Goal: Task Accomplishment & Management: Complete application form

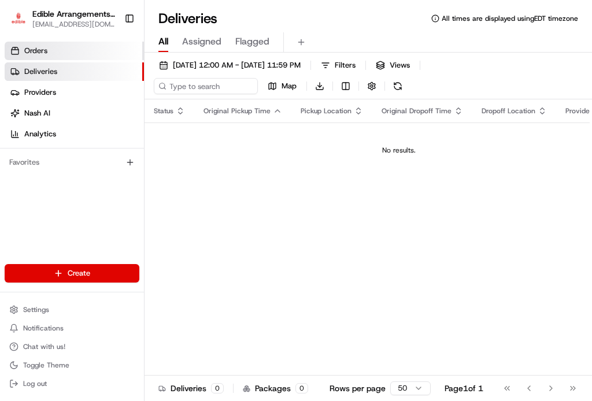
click at [63, 51] on link "Orders" at bounding box center [74, 51] width 139 height 19
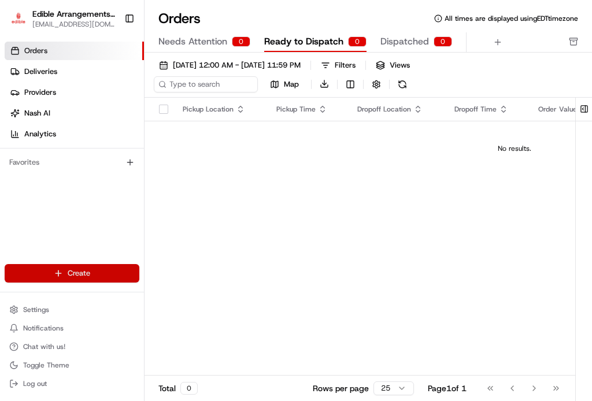
click at [68, 270] on html "Edible Arrangements - Morgantown, WV wv946@edible.store Toggle Sidebar Orders D…" at bounding box center [296, 200] width 592 height 401
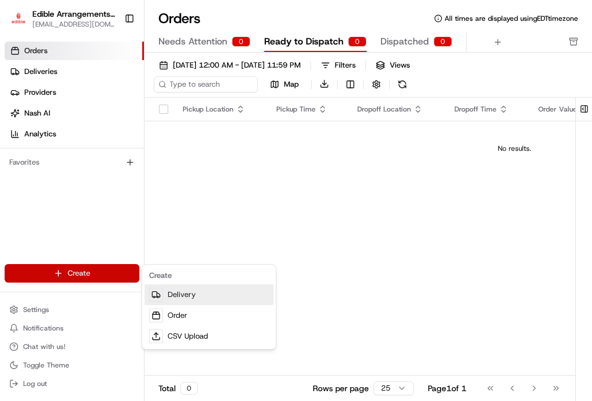
click at [198, 295] on link "Delivery" at bounding box center [209, 294] width 129 height 21
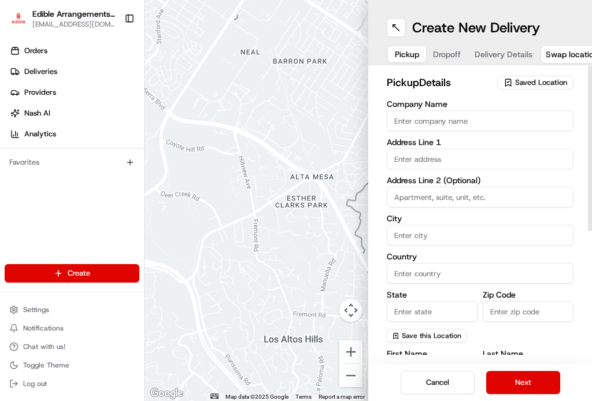
click at [519, 83] on span "Saved Location" at bounding box center [541, 82] width 52 height 10
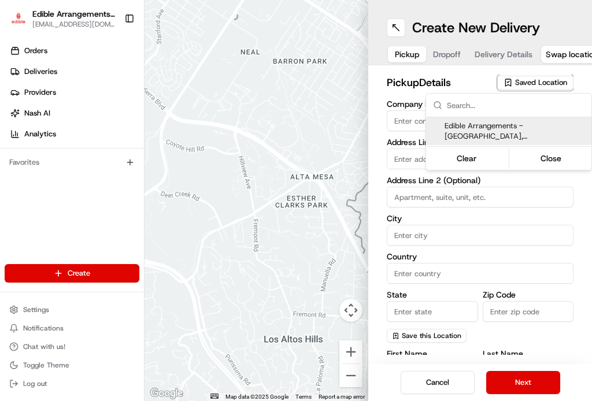
click at [489, 128] on span "Edible Arrangements - Morgantown, WV (WV946)" at bounding box center [516, 131] width 142 height 21
type input "Edible Arrangements - [GEOGRAPHIC_DATA], [GEOGRAPHIC_DATA]"
type input "869 Venture Dr"
type input "Suite 400"
type input "Morgantown"
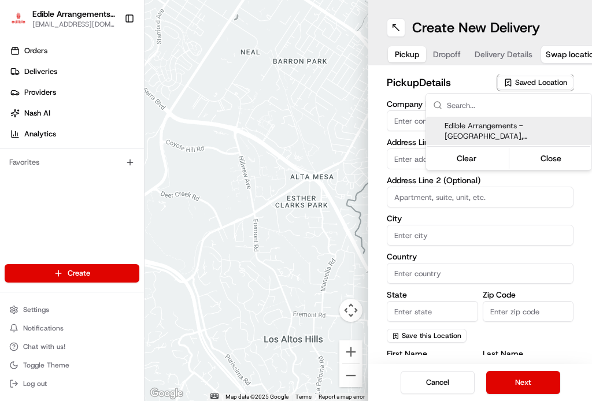
type input "US"
type input "WV"
type input "26508"
type input "[EMAIL_ADDRESS][DOMAIN_NAME]"
type input "[PHONE_NUMBER]"
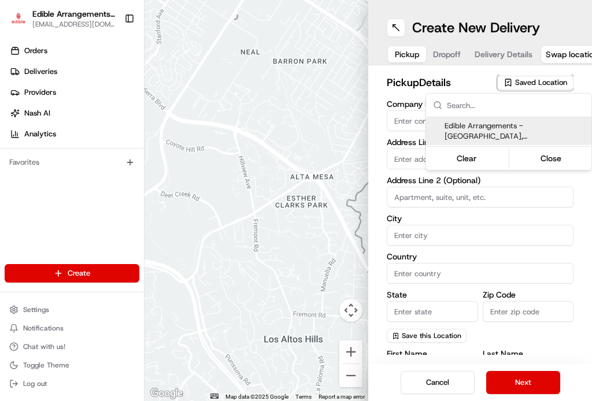
type textarea "Please come inside the store to pick up the arrangement."
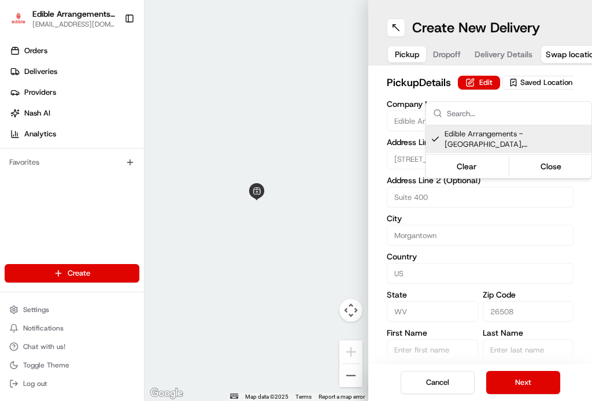
click at [444, 54] on html "Edible Arrangements - Morgantown, WV wv946@edible.store Toggle Sidebar Orders D…" at bounding box center [296, 200] width 592 height 401
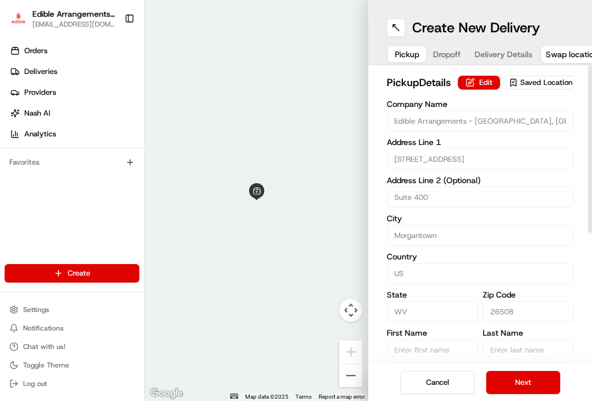
click at [442, 57] on span "Dropoff" at bounding box center [447, 55] width 28 height 12
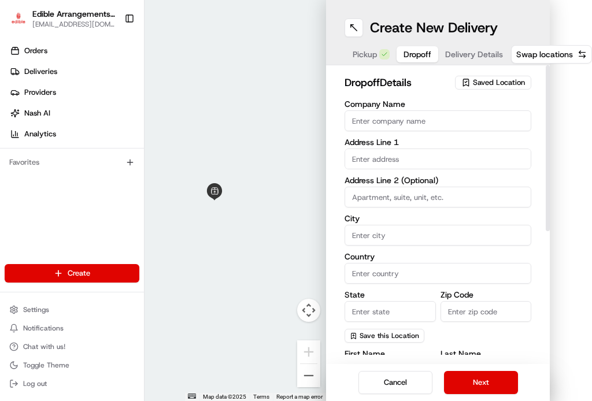
click at [400, 151] on input "text" at bounding box center [438, 159] width 187 height 21
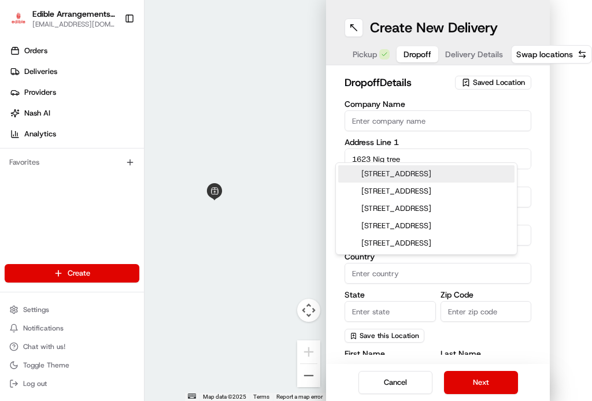
click at [480, 172] on div "1623 Big Tree Drive, Fairmont, WV" at bounding box center [426, 173] width 176 height 17
type input "[STREET_ADDRESS][PERSON_NAME]"
type input "Fairmont"
type input "United States"
type input "WV"
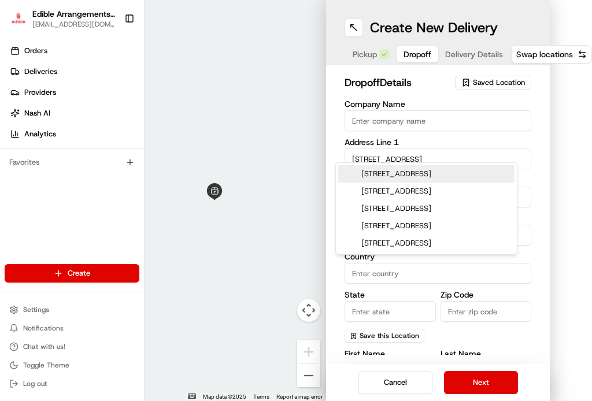
type input "26554"
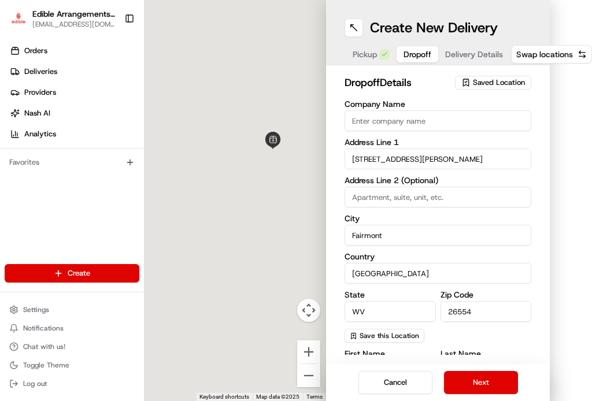
type input "1623 Big Tree Drive"
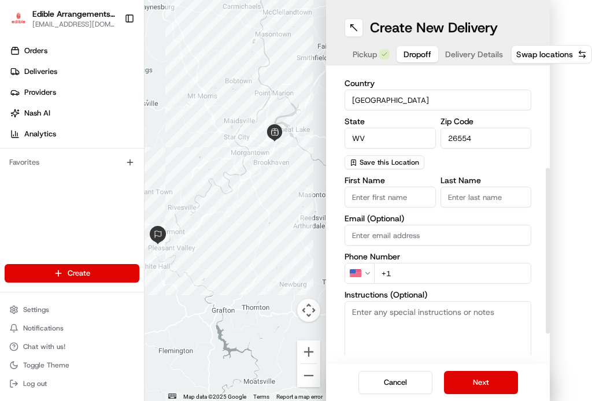
scroll to position [225, 0]
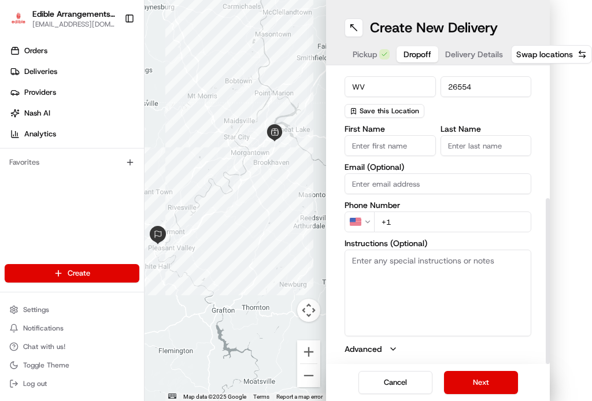
click at [382, 137] on input "First Name" at bounding box center [390, 145] width 91 height 21
type input "test"
click at [448, 139] on input "Last Name" at bounding box center [486, 145] width 91 height 21
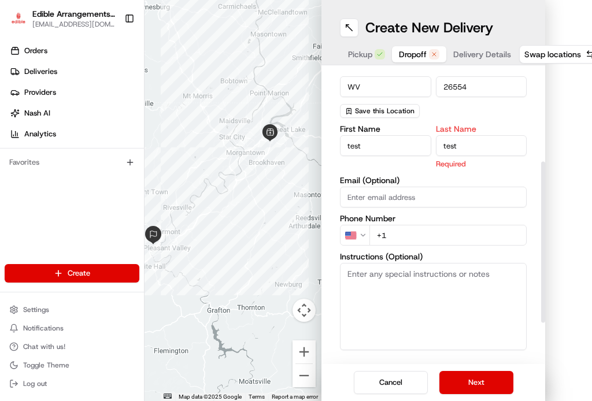
scroll to position [167, 0]
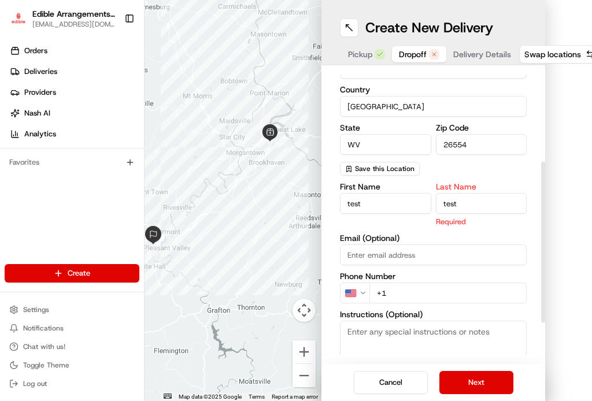
type input "test"
click at [403, 193] on input "test" at bounding box center [385, 203] width 91 height 21
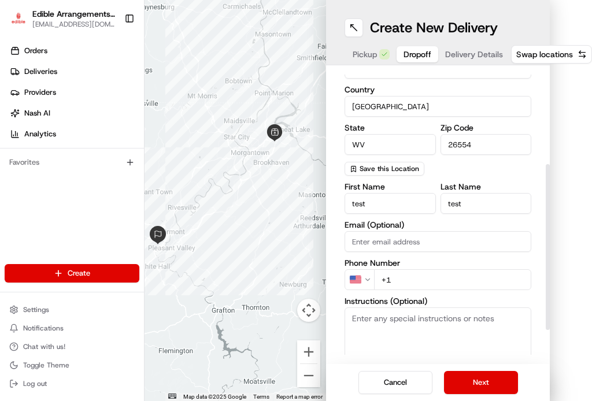
click at [415, 237] on input "Email (Optional)" at bounding box center [438, 241] width 187 height 21
click at [415, 269] on input "+1" at bounding box center [452, 279] width 157 height 21
type input "[PHONE_NUMBER]"
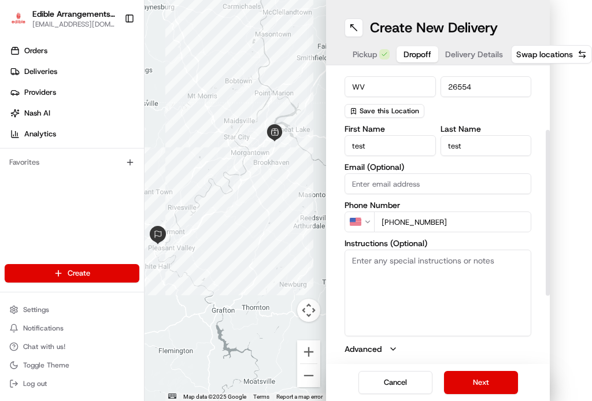
scroll to position [0, 0]
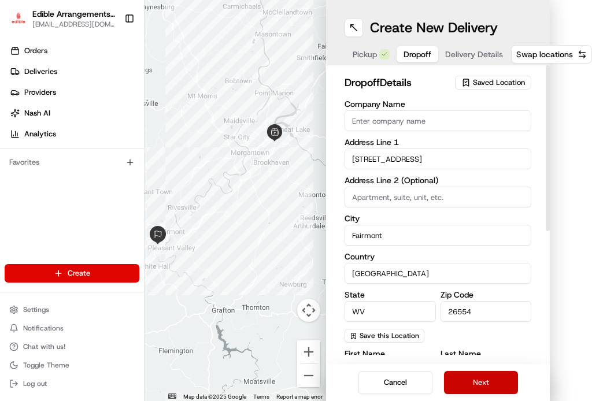
click at [465, 372] on button "Next" at bounding box center [481, 382] width 74 height 23
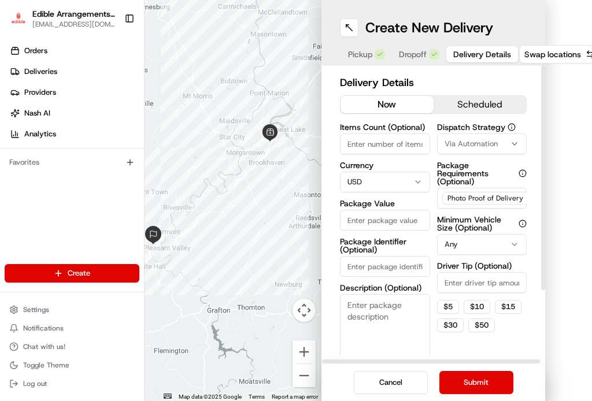
click at [402, 135] on input "Items Count (Optional)" at bounding box center [385, 144] width 90 height 21
click at [380, 175] on html "Edible Arrangements - Morgantown, WV wv946@edible.store Toggle Sidebar Orders D…" at bounding box center [296, 200] width 592 height 401
click at [381, 210] on input "Package Value" at bounding box center [385, 220] width 90 height 21
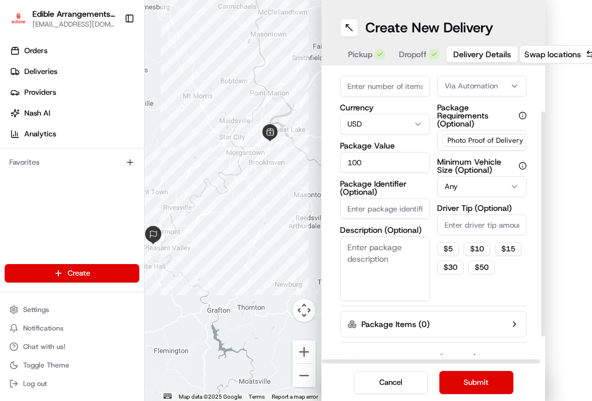
scroll to position [92, 0]
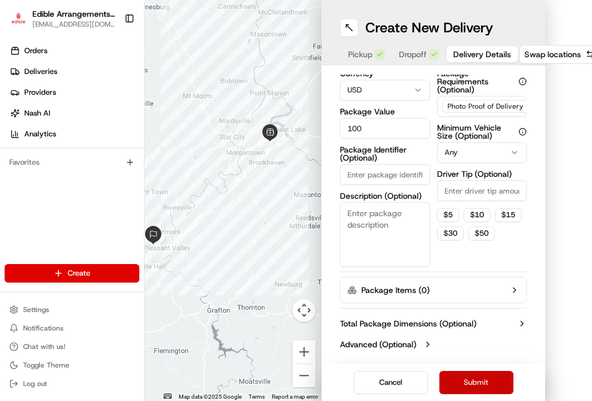
type input "100"
click at [472, 372] on button "Submit" at bounding box center [476, 382] width 74 height 23
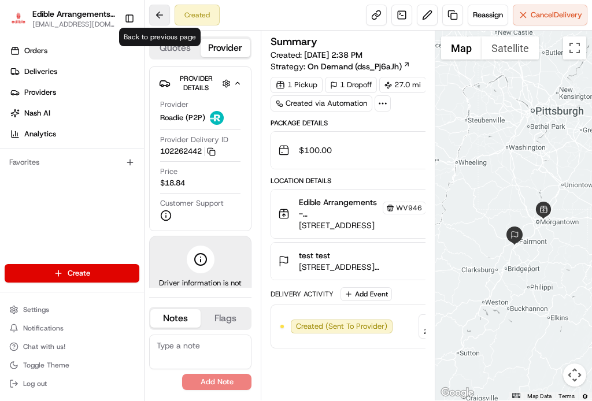
click at [161, 19] on button at bounding box center [159, 15] width 21 height 21
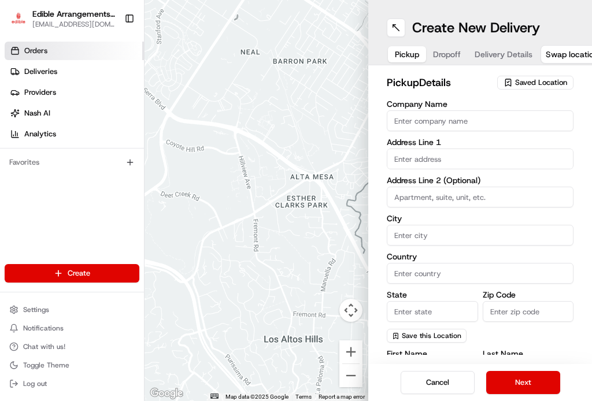
click at [50, 52] on link "Orders" at bounding box center [74, 51] width 139 height 19
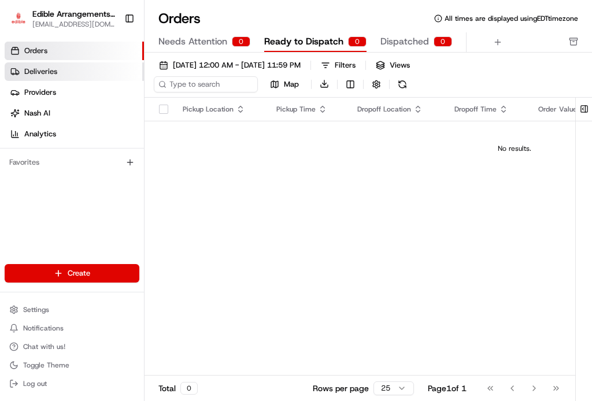
click at [56, 69] on span "Deliveries" at bounding box center [40, 71] width 33 height 10
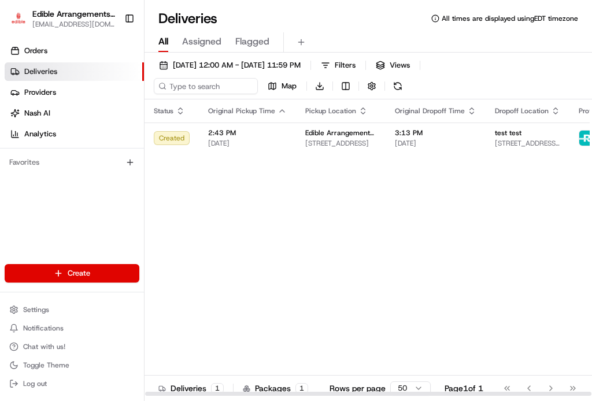
drag, startPoint x: 502, startPoint y: 261, endPoint x: 364, endPoint y: 271, distance: 138.5
click at [364, 271] on div "Status Original Pickup Time Pickup Location Original Dropoff Time Dropoff Locat…" at bounding box center [419, 247] width 548 height 297
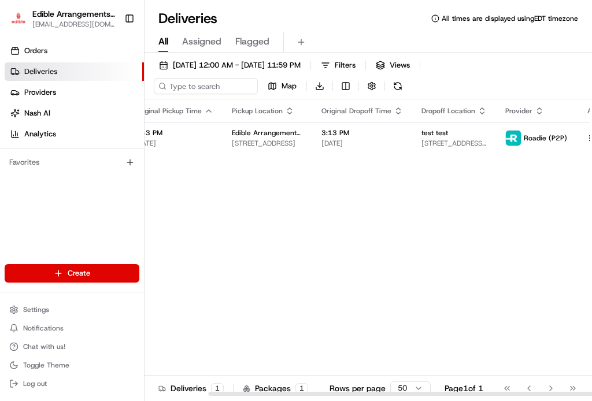
drag, startPoint x: 283, startPoint y: 392, endPoint x: 393, endPoint y: 384, distance: 110.1
click at [389, 395] on div at bounding box center [431, 394] width 446 height 4
click at [409, 283] on div "Status Original Pickup Time Pickup Location Original Dropoff Time Dropoff Locat…" at bounding box center [345, 247] width 548 height 297
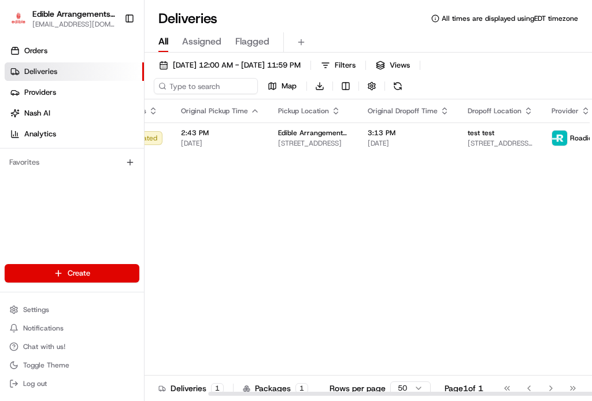
scroll to position [0, 0]
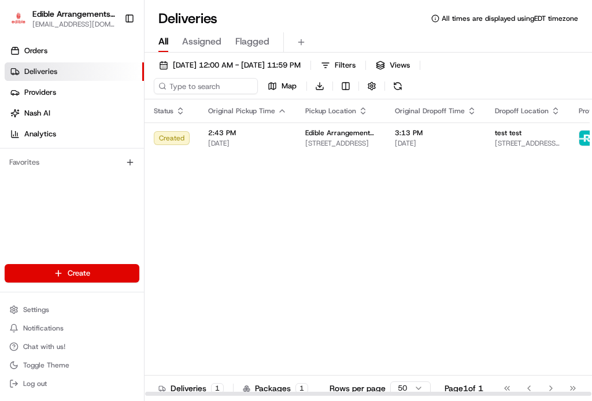
drag, startPoint x: 314, startPoint y: 395, endPoint x: 230, endPoint y: 389, distance: 84.7
click at [230, 392] on div at bounding box center [368, 394] width 446 height 4
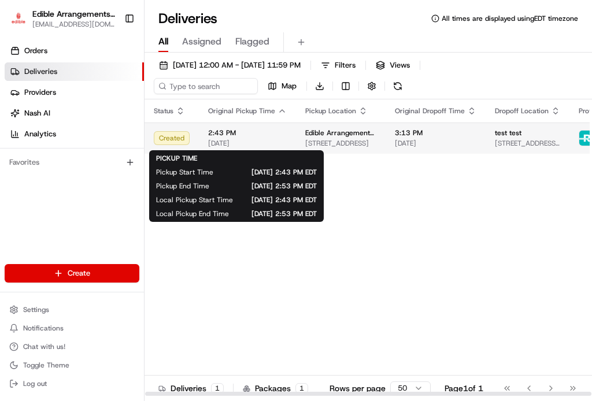
click at [272, 138] on span "2:43 PM" at bounding box center [247, 132] width 79 height 9
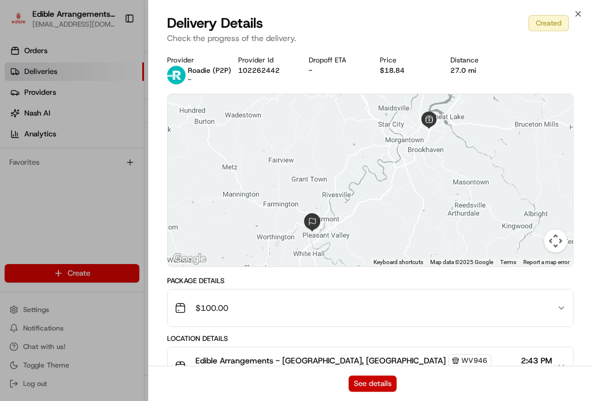
click at [387, 386] on button "See details" at bounding box center [373, 384] width 48 height 16
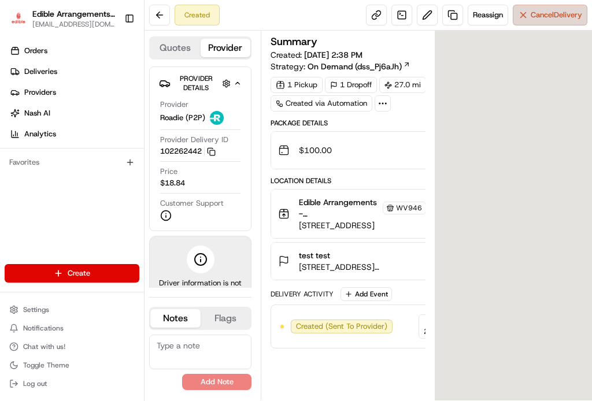
click at [555, 16] on span "Cancel Delivery" at bounding box center [556, 15] width 51 height 10
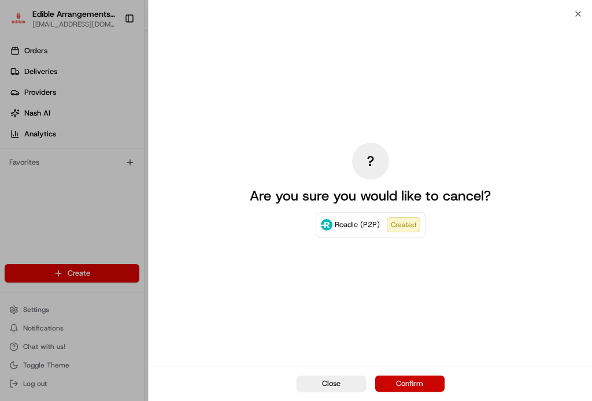
click at [409, 382] on button "Confirm" at bounding box center [409, 384] width 69 height 16
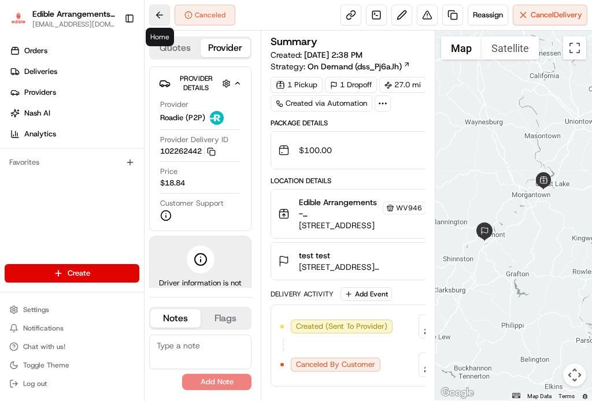
click at [156, 14] on button at bounding box center [159, 15] width 21 height 21
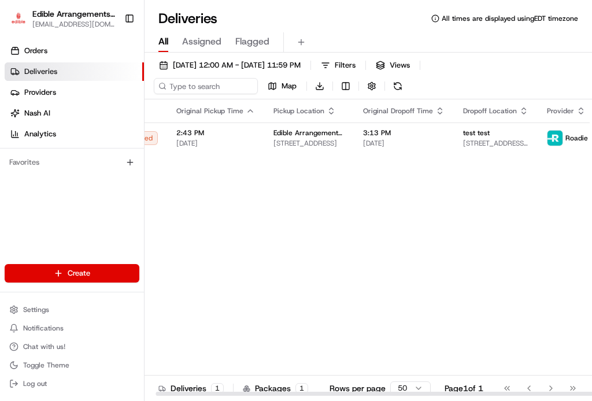
scroll to position [0, 89]
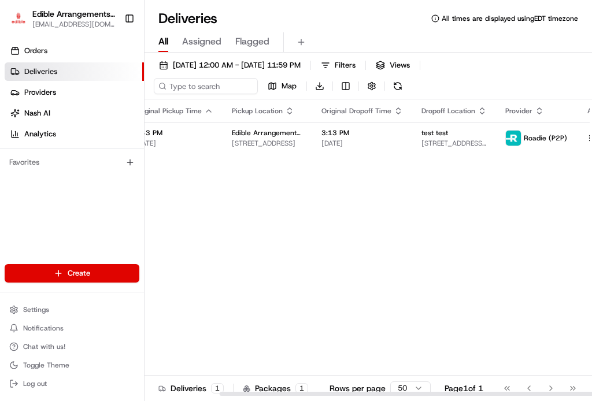
drag, startPoint x: 262, startPoint y: 393, endPoint x: 415, endPoint y: 320, distance: 169.4
click at [375, 396] on div at bounding box center [443, 394] width 446 height 4
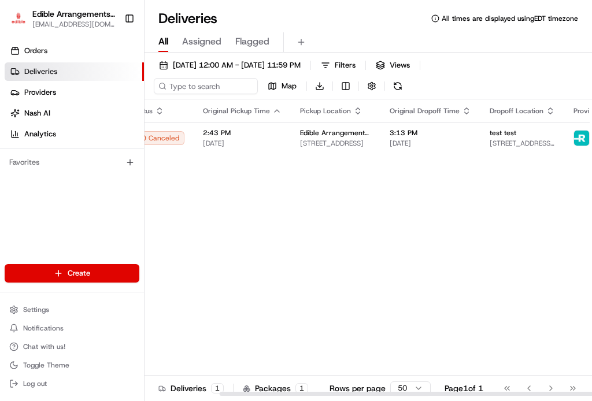
scroll to position [0, 0]
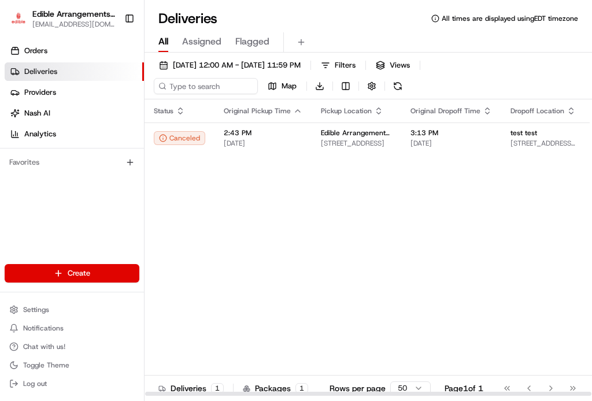
drag, startPoint x: 305, startPoint y: 394, endPoint x: 162, endPoint y: 336, distance: 154.3
click at [175, 392] on div at bounding box center [368, 394] width 446 height 4
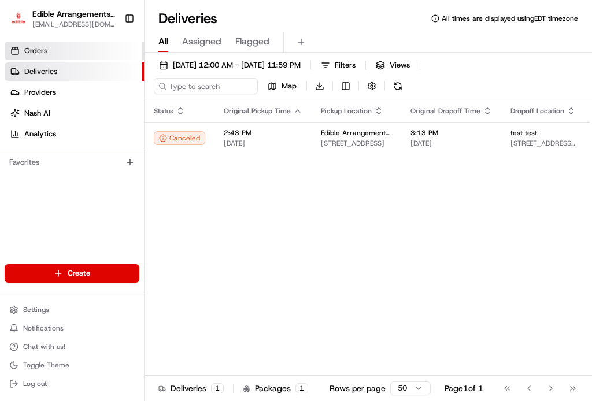
click at [64, 52] on link "Orders" at bounding box center [74, 51] width 139 height 19
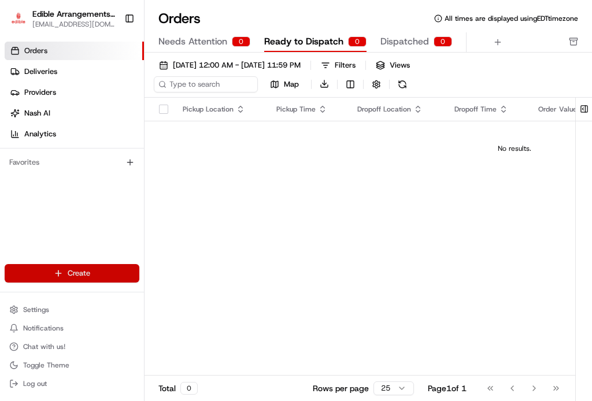
click at [105, 273] on html "Edible Arrangements - Morgantown, WV wv946@edible.store Toggle Sidebar Orders D…" at bounding box center [296, 200] width 592 height 401
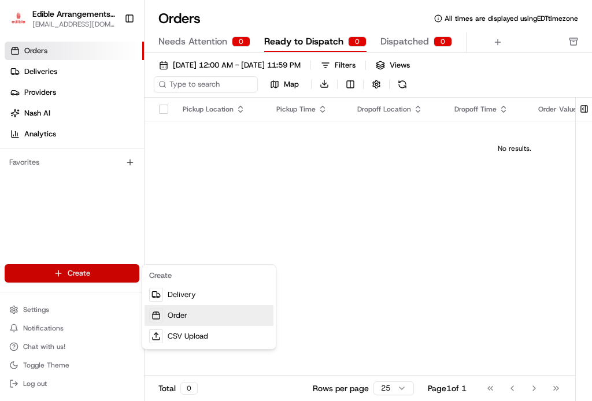
click at [190, 315] on link "Order" at bounding box center [209, 315] width 129 height 21
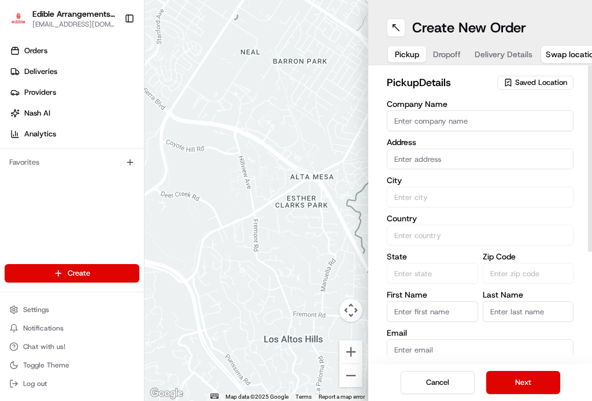
click at [416, 313] on input "First Name" at bounding box center [432, 311] width 91 height 21
type input "test"
click at [501, 319] on input "Last Name" at bounding box center [528, 311] width 91 height 21
type input "test"
click at [432, 162] on input "text" at bounding box center [480, 159] width 187 height 21
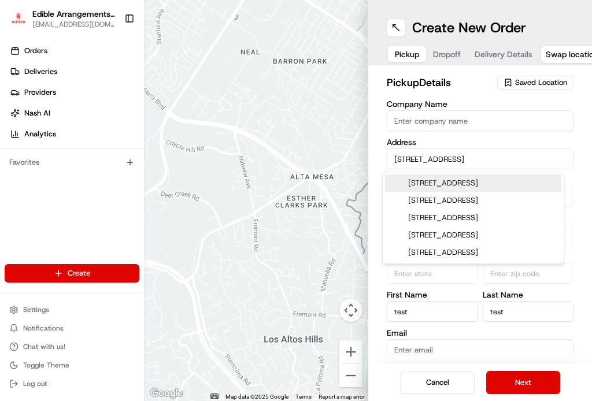
click at [501, 186] on div "1623 Big Tree Dr, Fairmont, WV" at bounding box center [473, 183] width 176 height 17
type input "[STREET_ADDRESS][PERSON_NAME]"
type input "Fairmont"
type input "United States"
type input "WV"
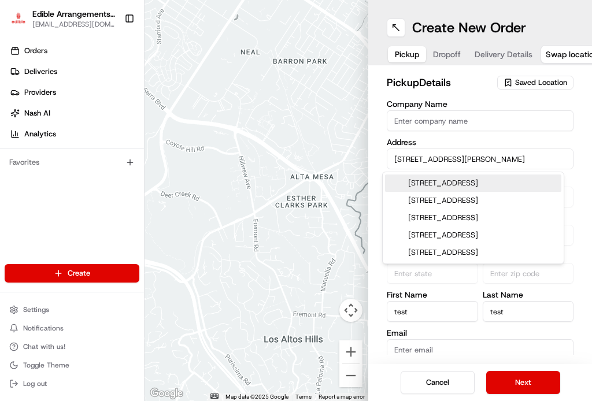
type input "26554"
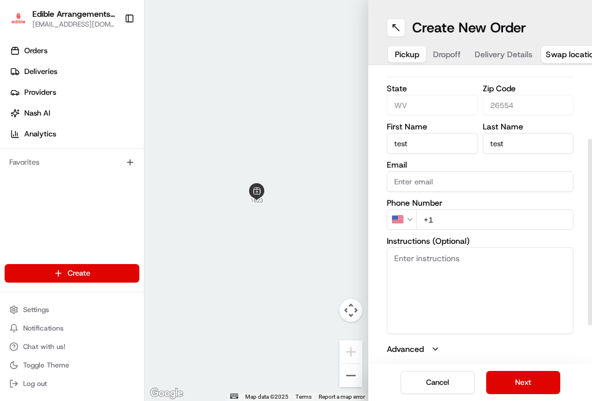
scroll to position [110, 0]
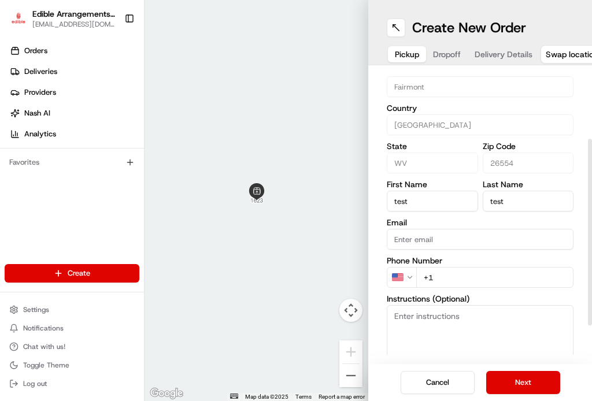
type input "[STREET_ADDRESS][PERSON_NAME]"
click at [442, 276] on input "+1" at bounding box center [494, 277] width 157 height 21
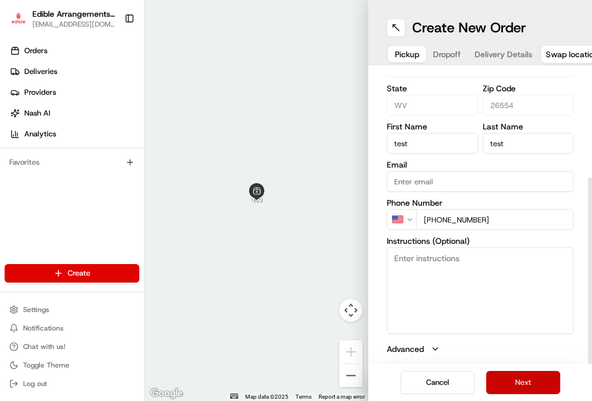
type input "[PHONE_NUMBER]"
click at [526, 371] on button "Next" at bounding box center [523, 382] width 74 height 23
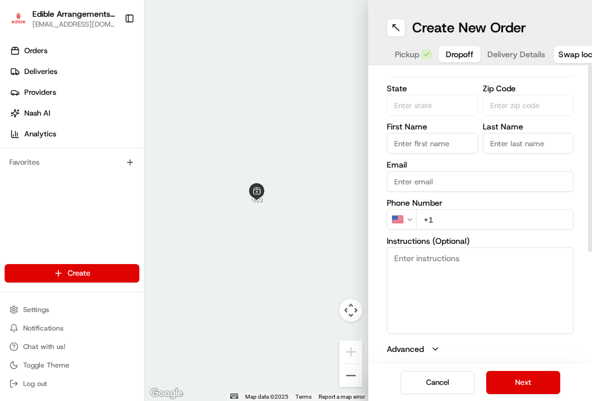
scroll to position [0, 0]
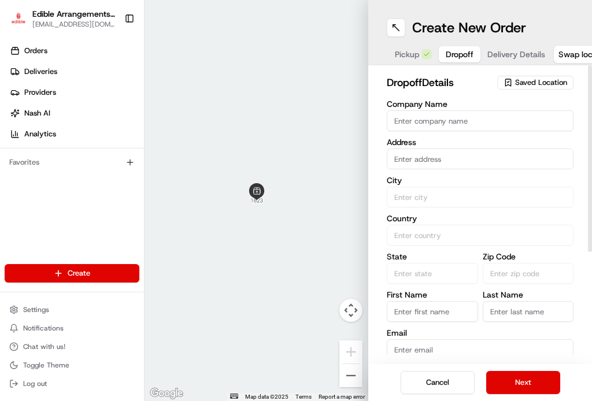
click at [407, 49] on span "Pickup" at bounding box center [407, 55] width 24 height 12
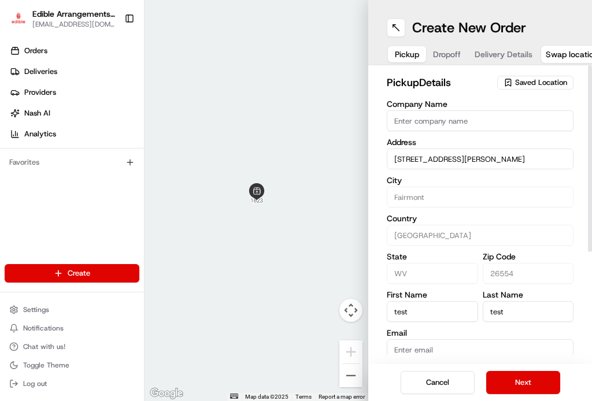
click at [515, 77] on span "Saved Location" at bounding box center [541, 82] width 52 height 10
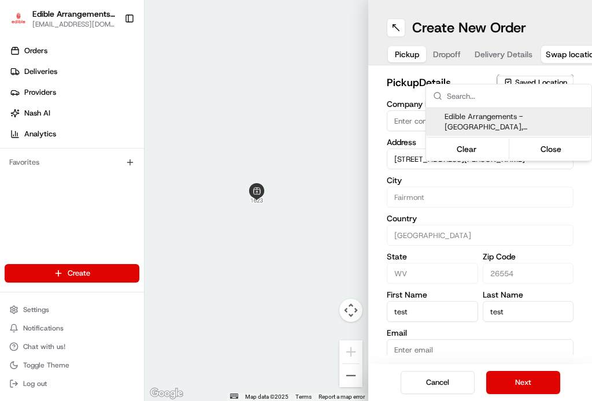
click at [494, 119] on span "Edible Arrangements - Morgantown, WV (WV946)" at bounding box center [516, 122] width 142 height 21
type input "Edible Arrangements - [GEOGRAPHIC_DATA], [GEOGRAPHIC_DATA]"
type input "[STREET_ADDRESS]"
type input "Morgantown"
type input "US"
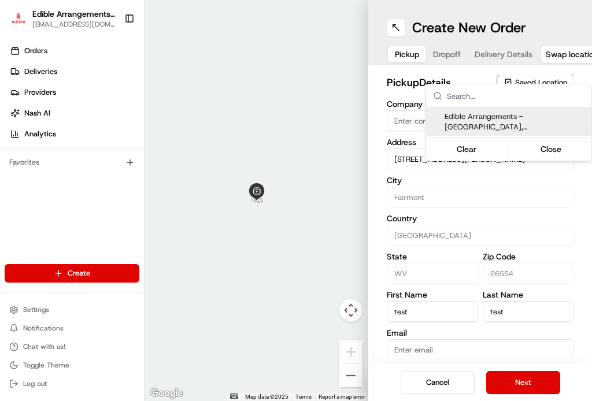
type input "26508"
type input "[EMAIL_ADDRESS][DOMAIN_NAME]"
type textarea "Please come inside the store to pick up the arrangement."
click at [438, 42] on html "Edible Arrangements - Morgantown, WV wv946@edible.store Toggle Sidebar Orders D…" at bounding box center [296, 200] width 592 height 401
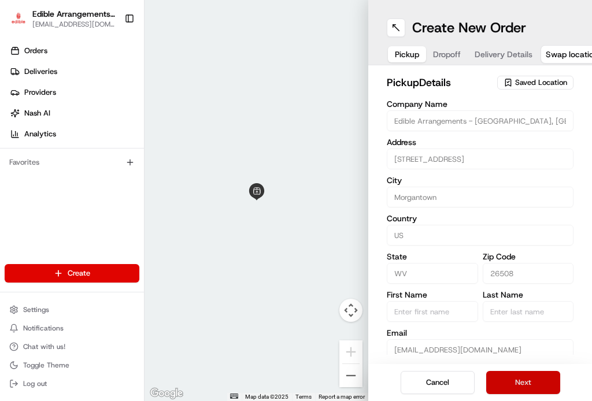
click at [525, 371] on button "Next" at bounding box center [523, 382] width 74 height 23
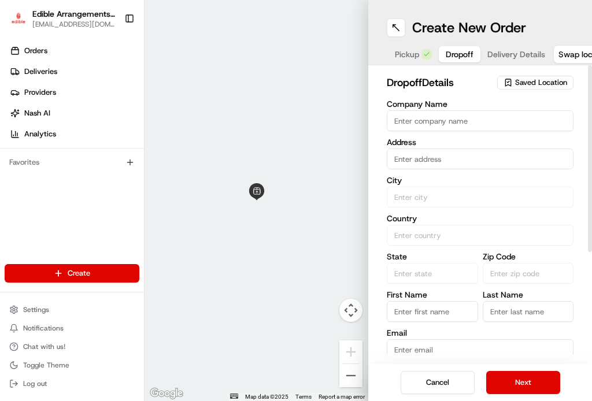
click at [439, 157] on input "text" at bounding box center [480, 159] width 187 height 21
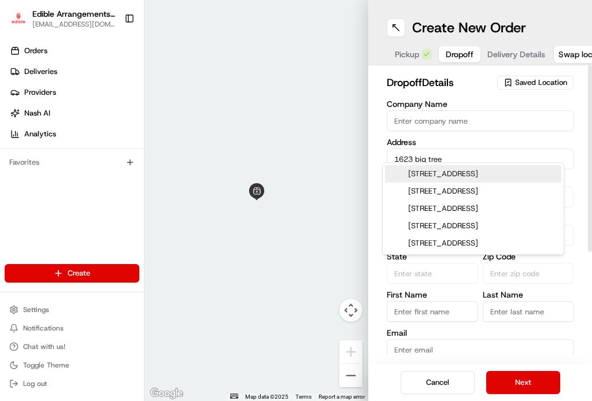
click at [475, 170] on div "1623 Big Tree Drive, Fairmont, WV" at bounding box center [473, 173] width 176 height 17
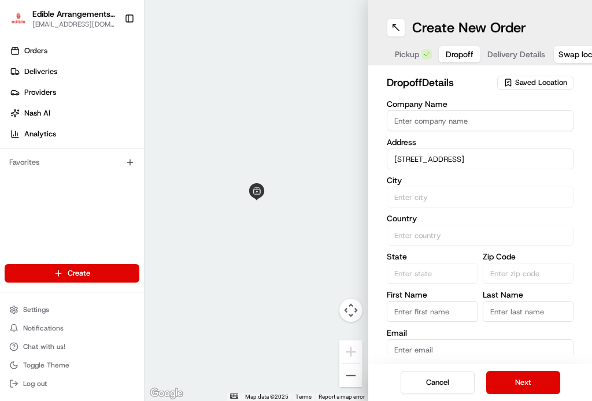
type input "[STREET_ADDRESS][PERSON_NAME]"
type input "Fairmont"
type input "United States"
type input "WV"
type input "26554"
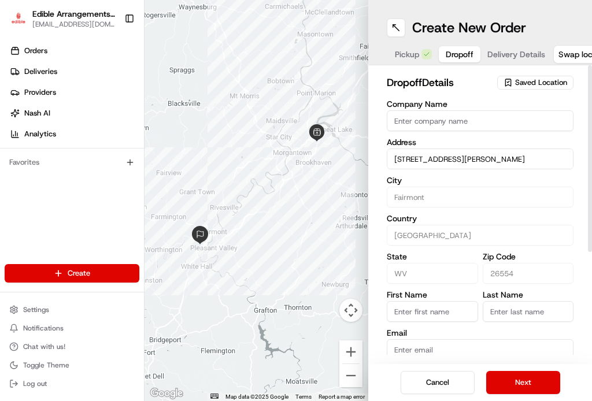
type input "[STREET_ADDRESS][PERSON_NAME]"
click at [432, 302] on input "First Name" at bounding box center [432, 311] width 91 height 21
type input "test"
click at [504, 309] on input "Last Name" at bounding box center [528, 311] width 91 height 21
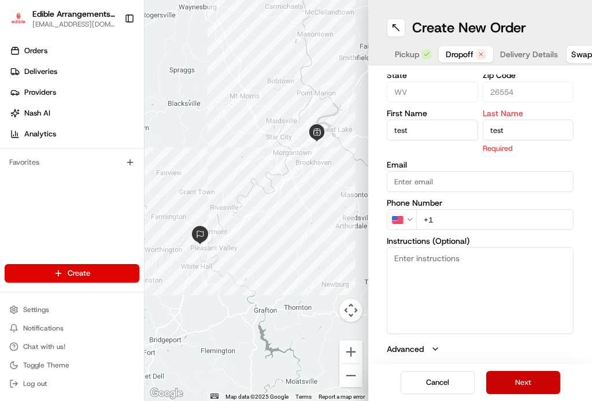
type input "test"
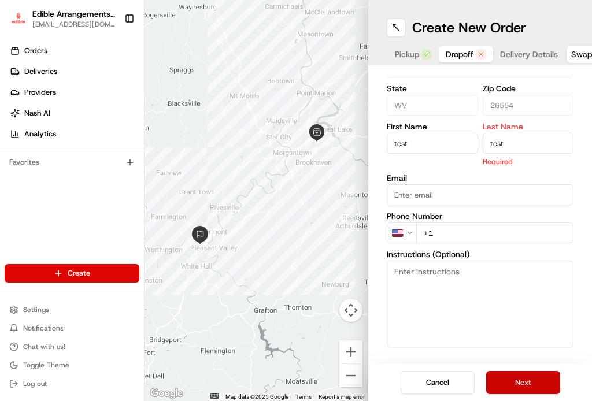
click at [503, 371] on button "Next" at bounding box center [523, 382] width 74 height 23
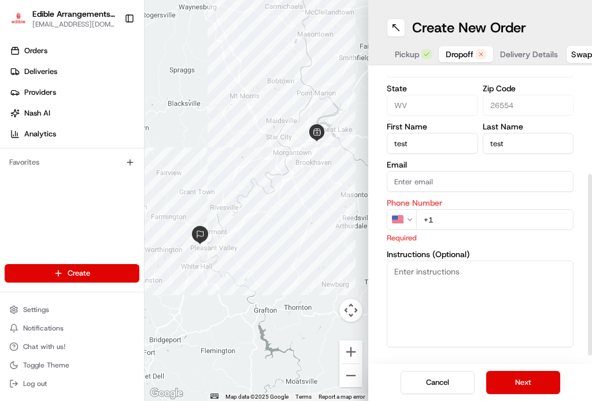
click at [453, 209] on input "+1" at bounding box center [494, 219] width 157 height 21
type input "[PHONE_NUMBER]"
click at [508, 371] on button "Next" at bounding box center [523, 382] width 74 height 23
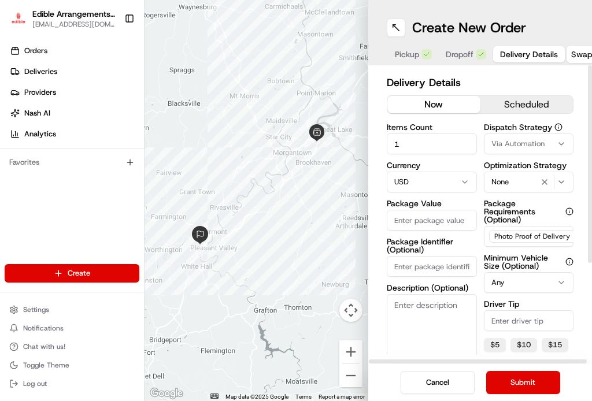
scroll to position [58, 0]
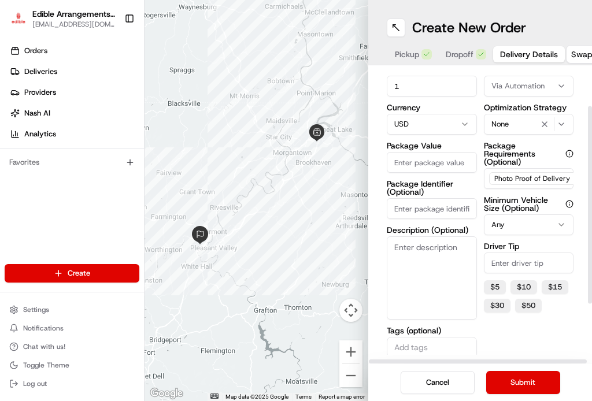
click at [428, 169] on input "Package Value" at bounding box center [432, 162] width 90 height 21
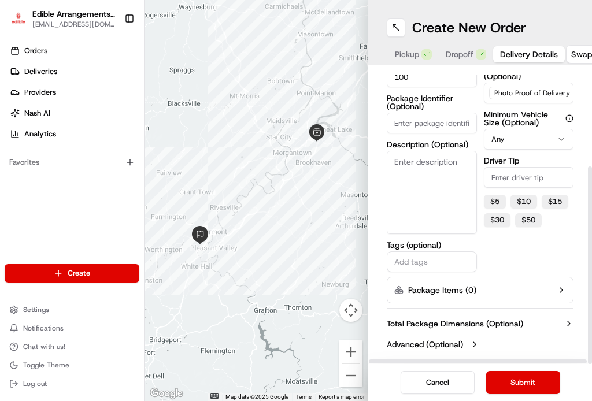
scroll to position [9, 0]
type input "100"
click at [500, 371] on button "Submit" at bounding box center [523, 382] width 74 height 23
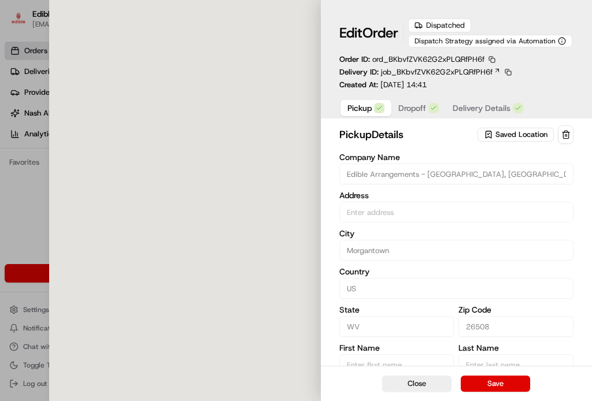
type input "[STREET_ADDRESS]"
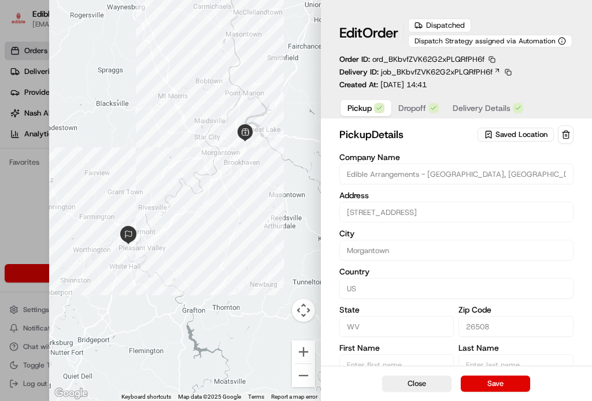
click at [414, 108] on span "Dropoff" at bounding box center [412, 108] width 28 height 12
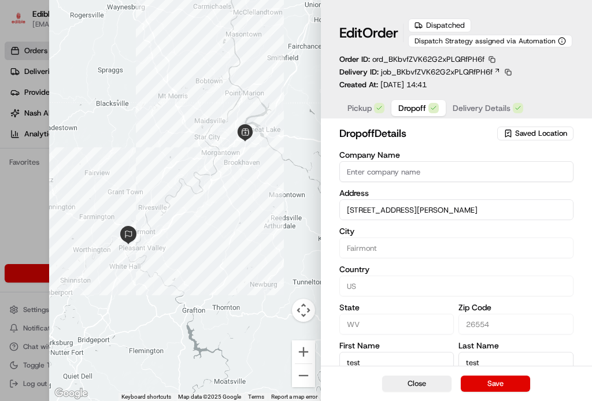
click at [472, 109] on span "Delivery Details" at bounding box center [482, 108] width 58 height 12
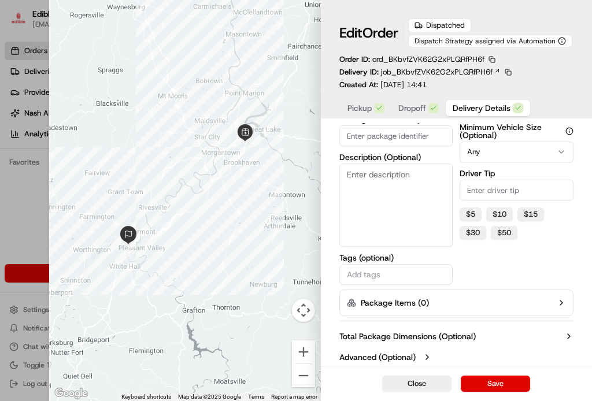
scroll to position [177, 0]
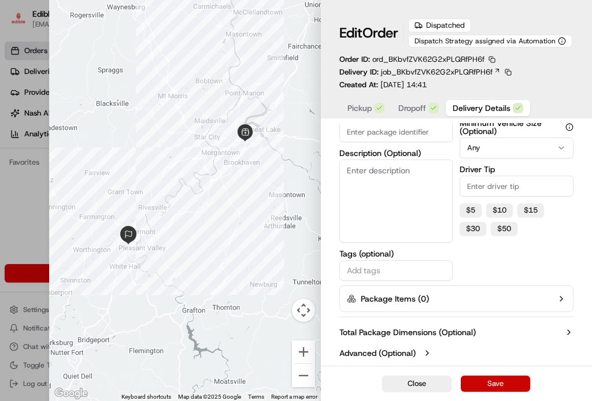
click at [496, 383] on button "Save" at bounding box center [495, 384] width 69 height 16
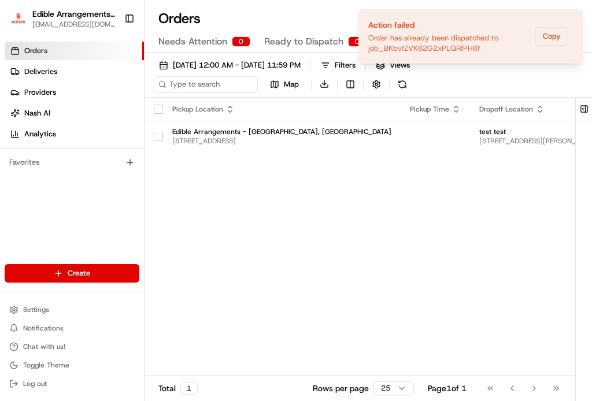
drag, startPoint x: 520, startPoint y: 24, endPoint x: 515, endPoint y: -2, distance: 26.7
click at [515, 0] on html "Edible Arrangements - Morgantown, WV wv946@edible.store Toggle Sidebar Orders D…" at bounding box center [296, 200] width 592 height 401
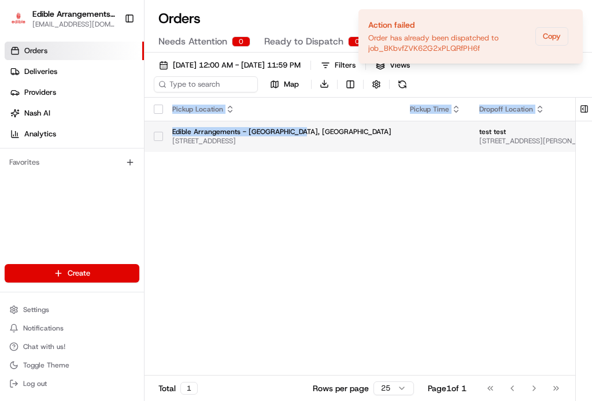
drag, startPoint x: 325, startPoint y: 256, endPoint x: 324, endPoint y: 123, distance: 133.6
click at [324, 123] on div "Pickup Location Pickup Time Dropoff Location Dropoff Time Order Value Order Det…" at bounding box center [543, 246] width 797 height 297
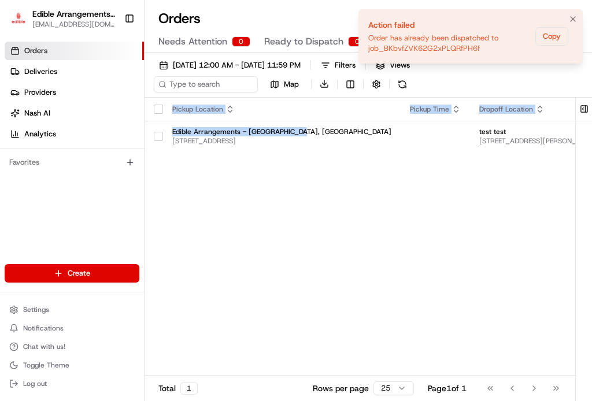
click at [491, 27] on div "Action failed" at bounding box center [449, 25] width 162 height 12
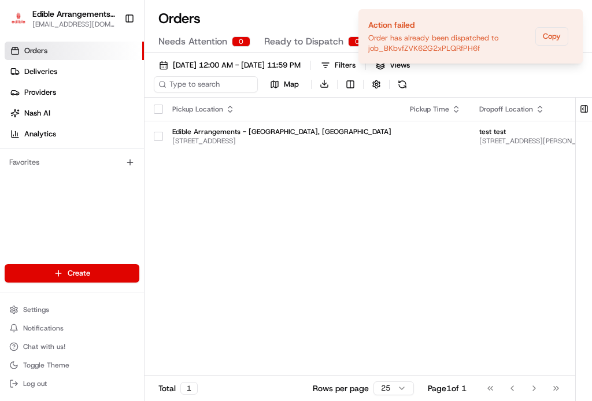
click at [336, 5] on div "Orders All times are displayed using EDT timezone Needs Attention 0 Ready to Di…" at bounding box center [369, 200] width 448 height 401
click at [568, 14] on icon "Notifications (F8)" at bounding box center [572, 18] width 9 height 9
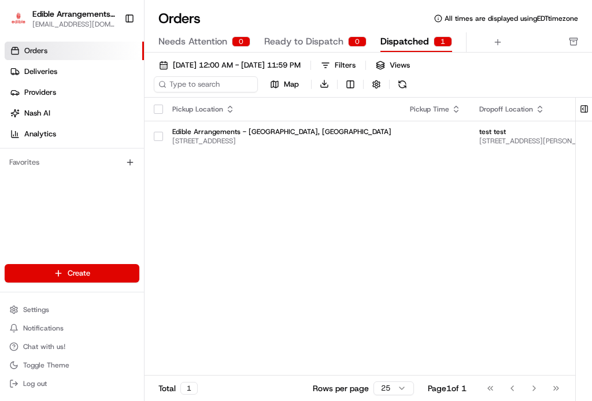
click at [413, 40] on span "Dispatched" at bounding box center [404, 42] width 49 height 14
click at [417, 39] on span "Dispatched" at bounding box center [404, 42] width 49 height 14
drag, startPoint x: 427, startPoint y: 39, endPoint x: 441, endPoint y: 45, distance: 14.3
click at [427, 39] on span "Dispatched" at bounding box center [404, 42] width 49 height 14
click at [448, 44] on div "1" at bounding box center [443, 41] width 19 height 10
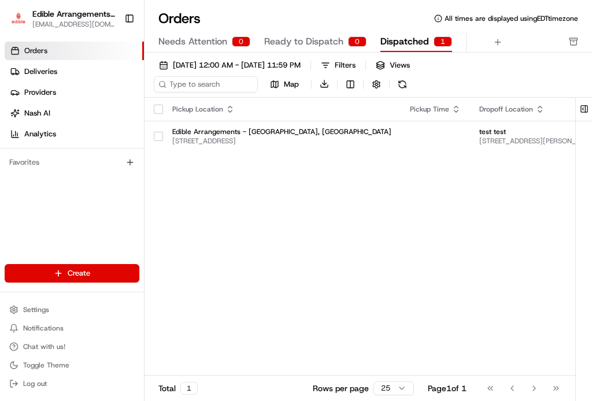
click at [442, 34] on button "Dispatched 1" at bounding box center [416, 42] width 72 height 20
drag, startPoint x: 442, startPoint y: 34, endPoint x: 405, endPoint y: 28, distance: 37.5
click at [433, 41] on button "Dispatched 1" at bounding box center [416, 42] width 72 height 20
click at [65, 68] on link "Deliveries" at bounding box center [74, 71] width 139 height 19
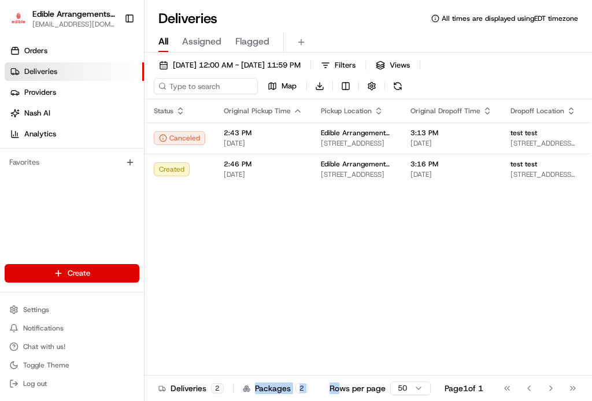
drag, startPoint x: 252, startPoint y: 399, endPoint x: 375, endPoint y: 355, distance: 130.8
click at [335, 399] on div "Deliveries 2 Packages 2 Rows per page 50 Page 1 of 1 Go to first page Go to pre…" at bounding box center [369, 388] width 448 height 26
click at [380, 327] on div "Status Original Pickup Time Pickup Location Original Dropoff Time Dropoff Locat…" at bounding box center [427, 247] width 564 height 297
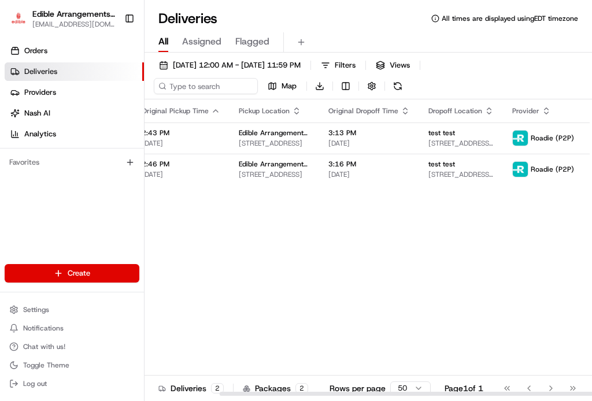
scroll to position [0, 89]
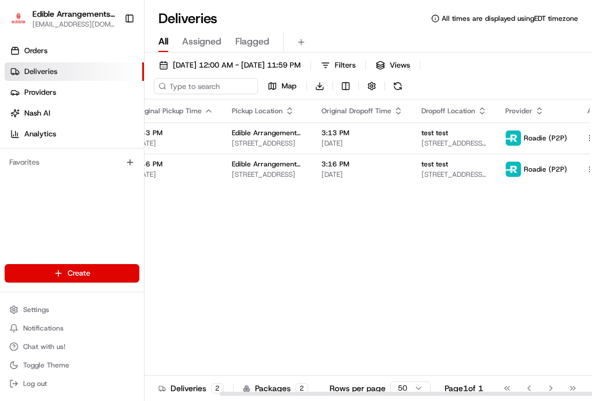
drag, startPoint x: 279, startPoint y: 395, endPoint x: 456, endPoint y: 368, distance: 178.4
click at [441, 392] on div at bounding box center [443, 394] width 446 height 4
drag, startPoint x: 281, startPoint y: 401, endPoint x: 224, endPoint y: 390, distance: 58.3
click at [224, 391] on div "Deliveries 2 Packages 2 Rows per page 50 Page 1 of 1 Go to first page Go to pre…" at bounding box center [369, 388] width 448 height 26
click at [304, 347] on div "Status Original Pickup Time Pickup Location Original Dropoff Time Dropoff Locat…" at bounding box center [338, 247] width 564 height 297
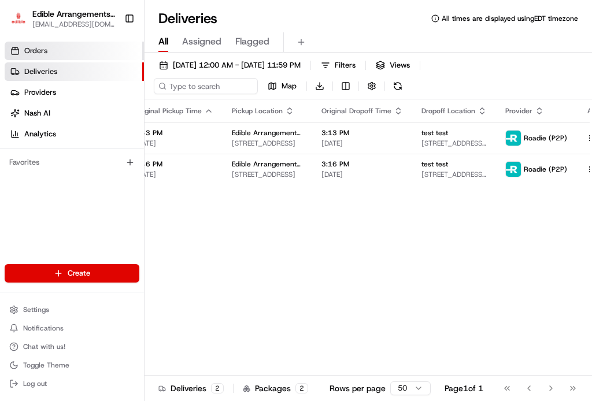
click at [63, 49] on link "Orders" at bounding box center [74, 51] width 139 height 19
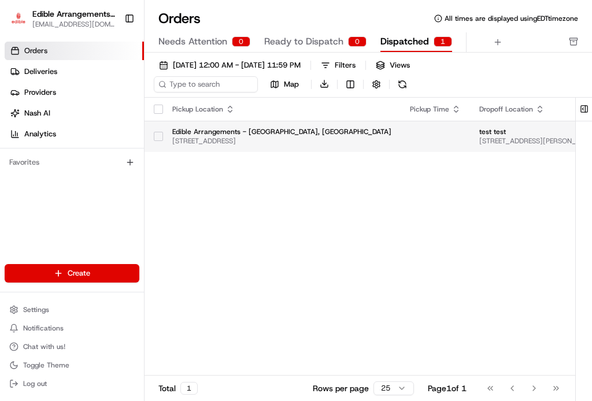
click at [157, 137] on button "button" at bounding box center [158, 136] width 9 height 9
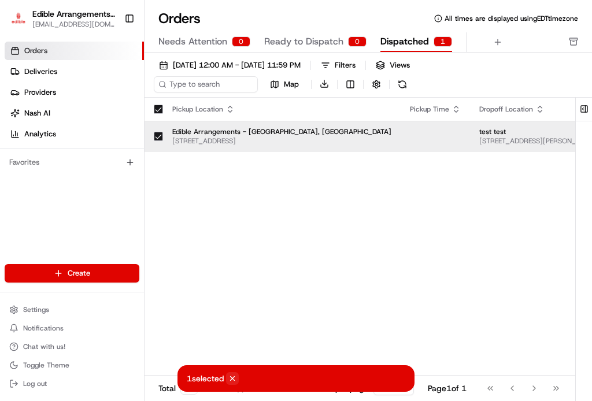
click at [234, 375] on icon at bounding box center [232, 379] width 8 height 8
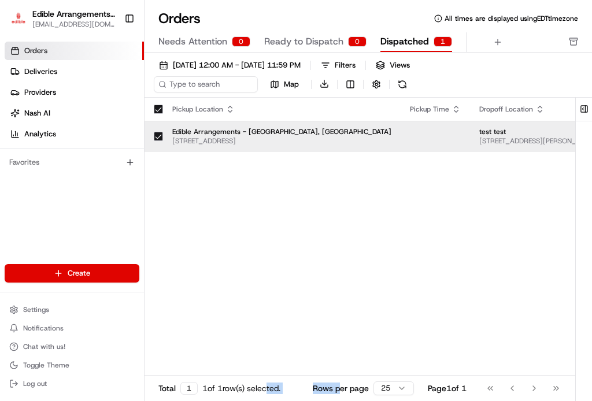
drag, startPoint x: 269, startPoint y: 400, endPoint x: 335, endPoint y: 395, distance: 66.7
click at [335, 401] on div "Total 1 1 of 1 row(s) selected. Rows per page 25 Page 1 of 1 Go to first page G…" at bounding box center [360, 388] width 431 height 26
click at [349, 345] on div "Pickup Location Pickup Time Dropoff Location Dropoff Time Order Value Order Det…" at bounding box center [543, 246] width 797 height 297
drag, startPoint x: 388, startPoint y: 299, endPoint x: 404, endPoint y: 293, distance: 17.1
click at [389, 299] on div "Pickup Location Pickup Time Dropoff Location Dropoff Time Order Value Order Det…" at bounding box center [543, 246] width 797 height 297
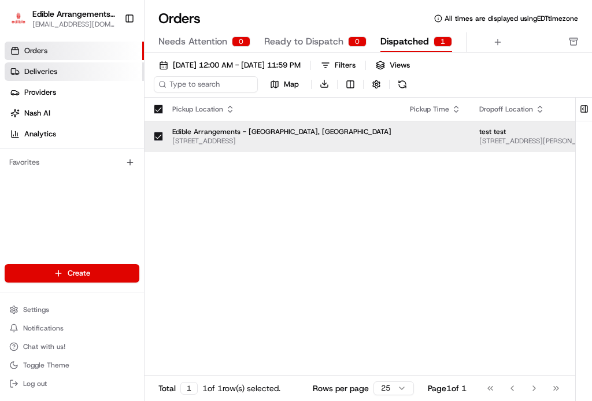
click at [64, 63] on link "Deliveries" at bounding box center [74, 71] width 139 height 19
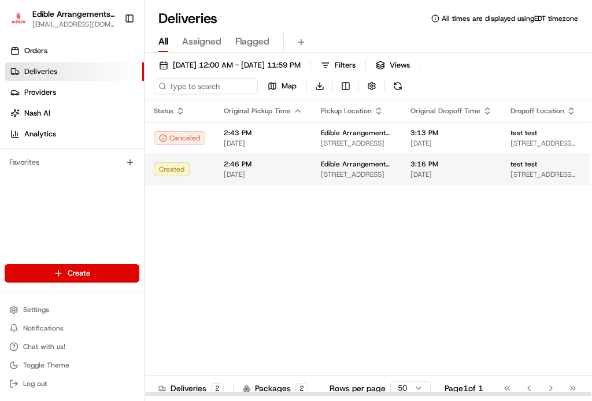
click at [207, 162] on td "Created" at bounding box center [180, 169] width 70 height 31
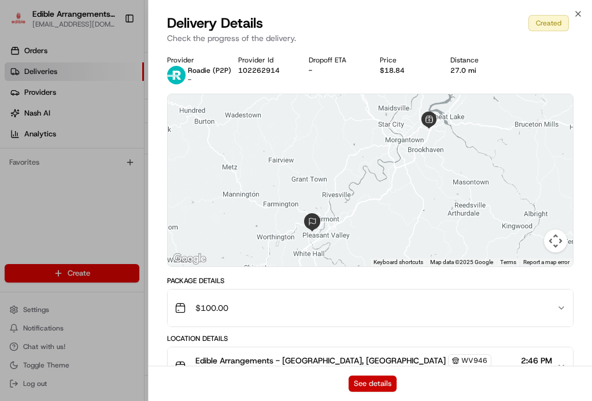
click at [379, 383] on button "See details" at bounding box center [373, 384] width 48 height 16
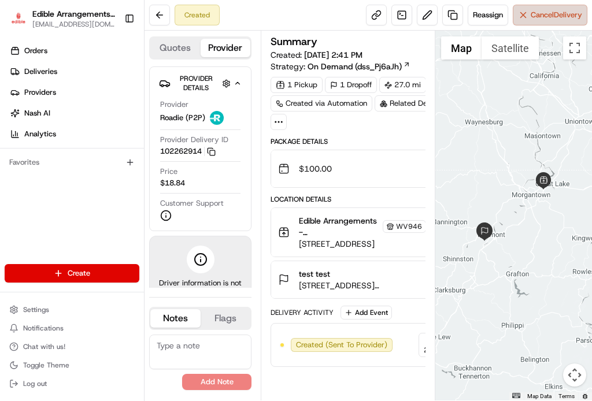
click at [562, 16] on span "Cancel Delivery" at bounding box center [556, 15] width 51 height 10
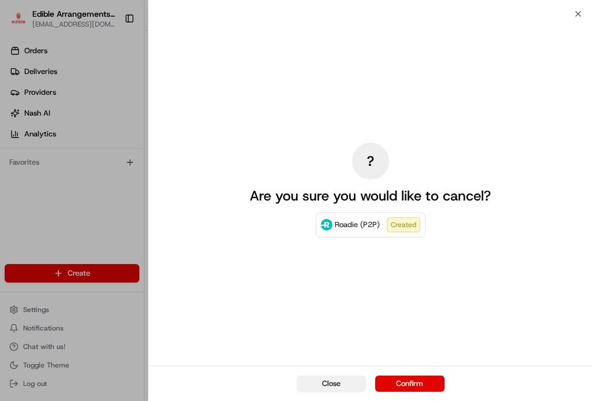
click at [341, 381] on button "Close" at bounding box center [331, 384] width 69 height 16
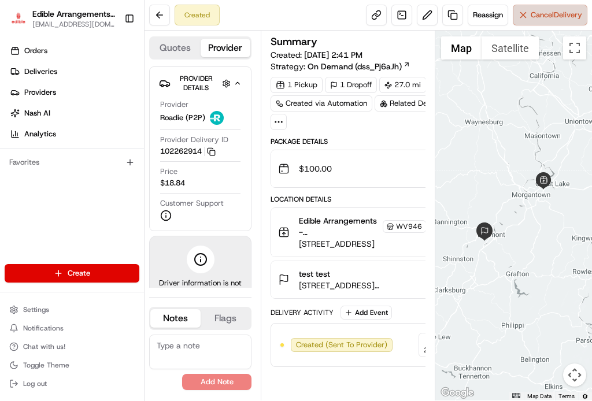
click at [554, 16] on span "Cancel Delivery" at bounding box center [556, 15] width 51 height 10
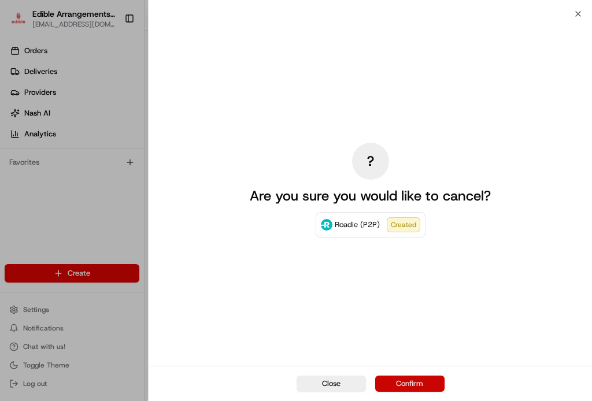
click at [423, 385] on button "Confirm" at bounding box center [409, 384] width 69 height 16
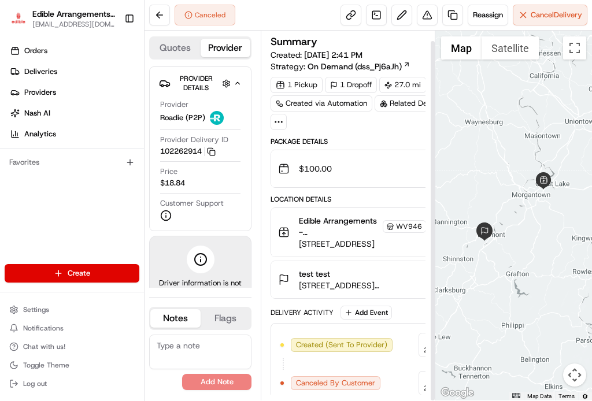
scroll to position [10, 0]
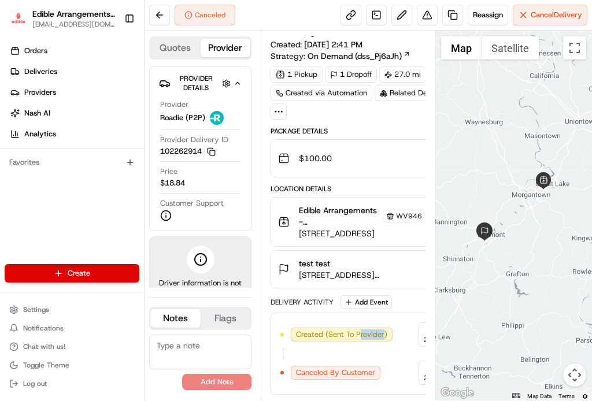
drag, startPoint x: 386, startPoint y: 338, endPoint x: 361, endPoint y: 335, distance: 25.0
click at [361, 335] on span "Created (Sent To Provider)" at bounding box center [341, 335] width 91 height 10
click at [488, 265] on div at bounding box center [513, 216] width 157 height 370
click at [161, 14] on button at bounding box center [159, 15] width 21 height 21
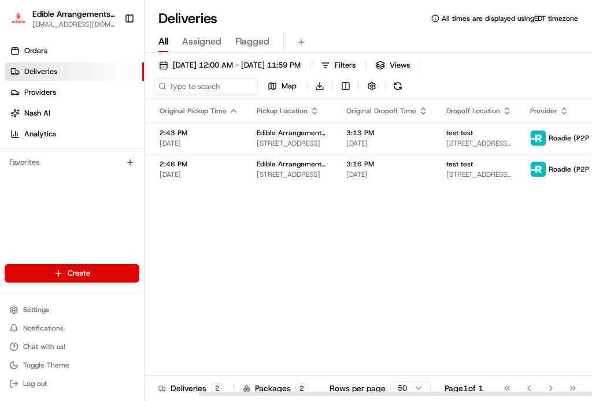
scroll to position [0, 89]
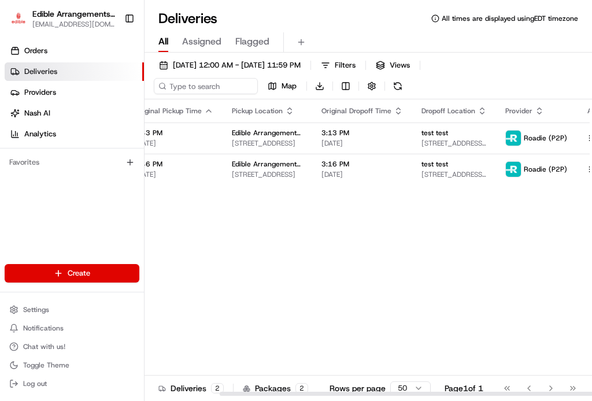
drag, startPoint x: 346, startPoint y: 393, endPoint x: 532, endPoint y: 305, distance: 205.6
click at [516, 392] on div at bounding box center [443, 394] width 446 height 4
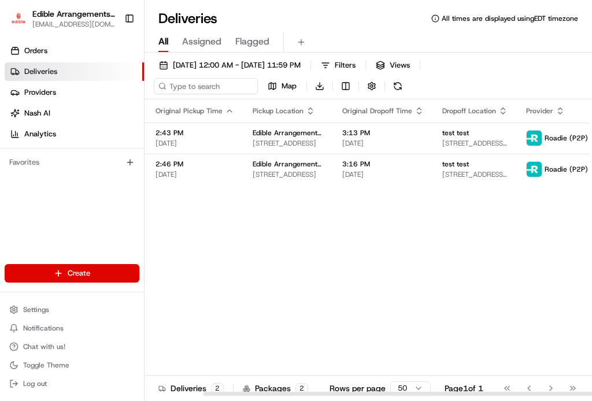
scroll to position [0, 0]
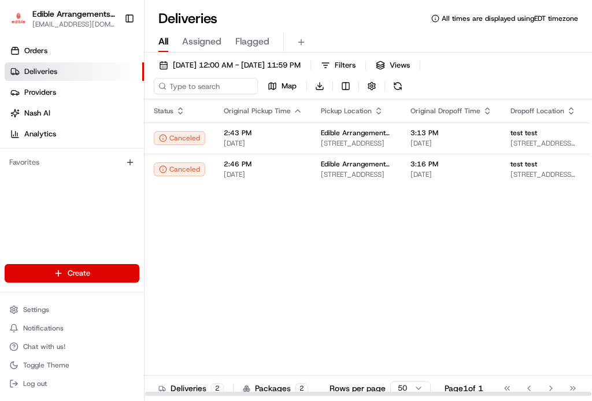
drag, startPoint x: 347, startPoint y: 394, endPoint x: 228, endPoint y: 331, distance: 134.7
click at [238, 392] on div at bounding box center [368, 394] width 446 height 4
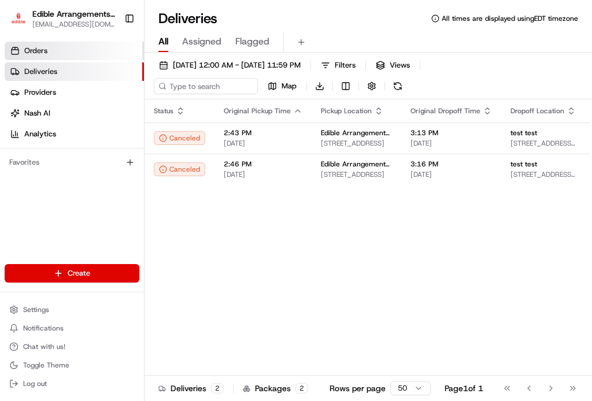
click at [46, 46] on span "Orders" at bounding box center [35, 51] width 23 height 10
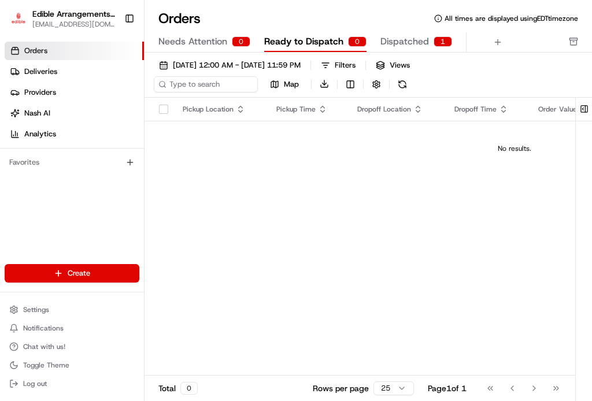
click at [430, 40] on button "Dispatched 1" at bounding box center [416, 42] width 72 height 20
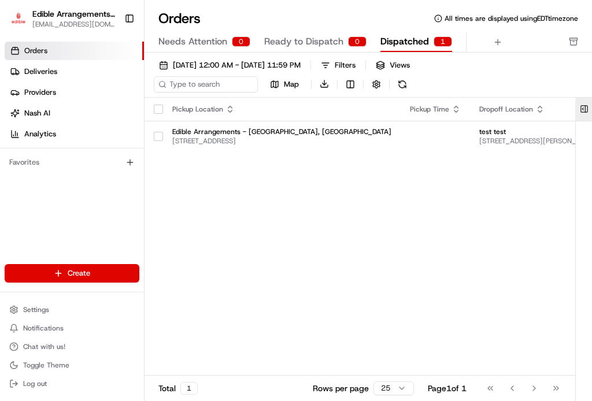
click at [585, 110] on button at bounding box center [584, 109] width 19 height 23
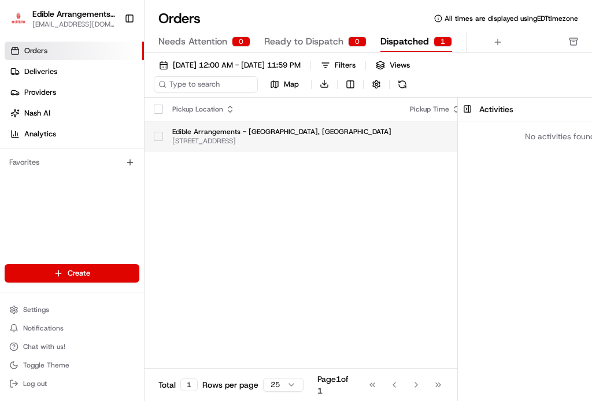
click at [160, 133] on button "button" at bounding box center [158, 136] width 9 height 9
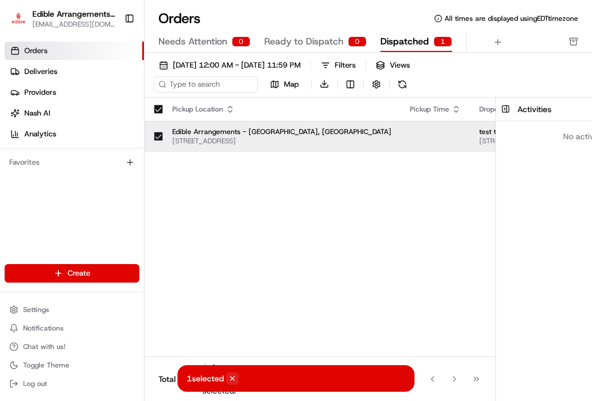
click at [236, 381] on icon at bounding box center [232, 379] width 8 height 8
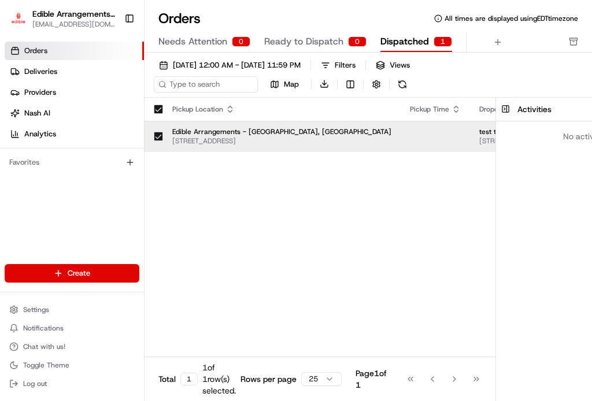
click at [441, 40] on div "1" at bounding box center [443, 41] width 19 height 10
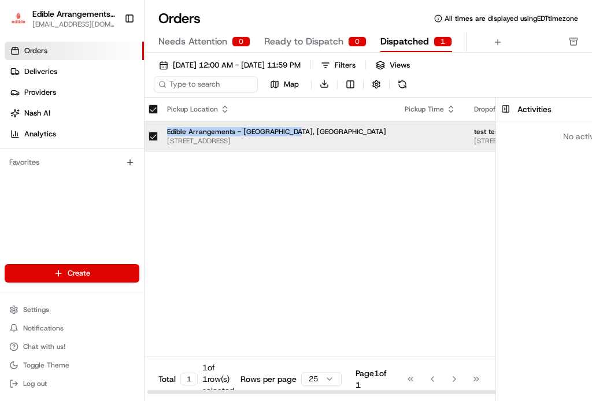
drag, startPoint x: 478, startPoint y: 114, endPoint x: 361, endPoint y: 124, distance: 117.2
click at [361, 124] on table "Pickup Location Pickup Time Dropoff Location Dropoff Time Order Value Order Det…" at bounding box center [537, 125] width 797 height 54
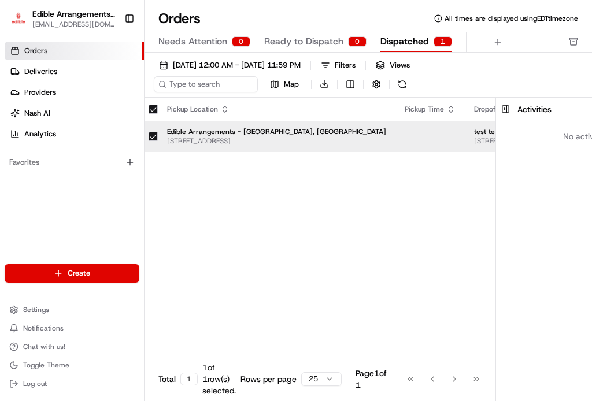
click at [399, 171] on div "Pickup Location Pickup Time Dropoff Location Dropoff Time Order Value Order Det…" at bounding box center [537, 246] width 797 height 297
drag, startPoint x: 247, startPoint y: 160, endPoint x: 415, endPoint y: 203, distance: 173.2
click at [415, 203] on div "Pickup Location Pickup Time Dropoff Location Dropoff Time Order Value Order Det…" at bounding box center [537, 246] width 797 height 297
click at [361, 214] on div "Pickup Location Pickup Time Dropoff Location Dropoff Time Order Value Order Det…" at bounding box center [537, 246] width 797 height 297
drag, startPoint x: 312, startPoint y: 43, endPoint x: 294, endPoint y: 42, distance: 17.4
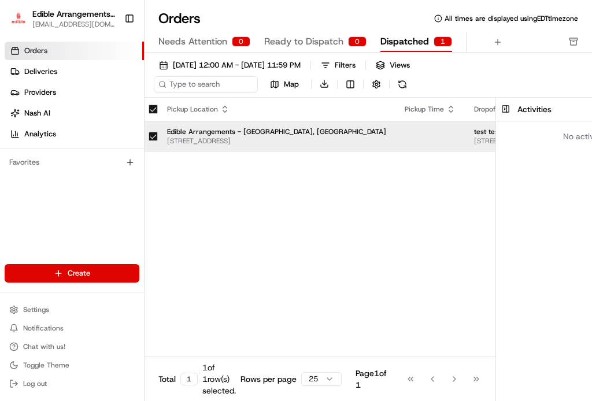
click at [312, 43] on span "Ready to Dispatch" at bounding box center [303, 42] width 79 height 14
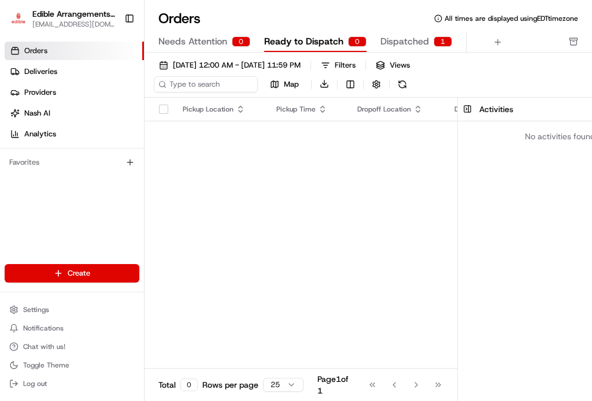
click at [203, 40] on span "Needs Attention" at bounding box center [192, 42] width 69 height 14
click at [421, 41] on span "Dispatched" at bounding box center [404, 42] width 49 height 14
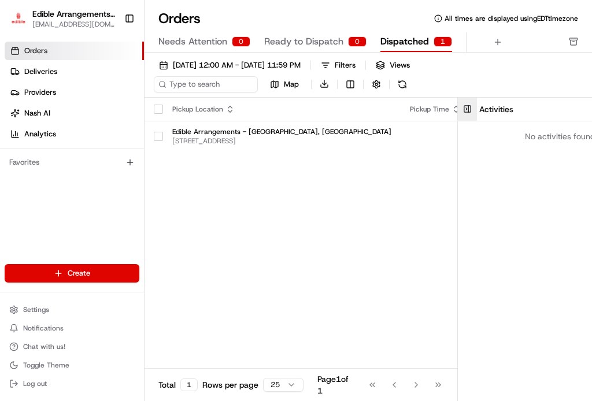
click at [458, 112] on button at bounding box center [467, 109] width 19 height 23
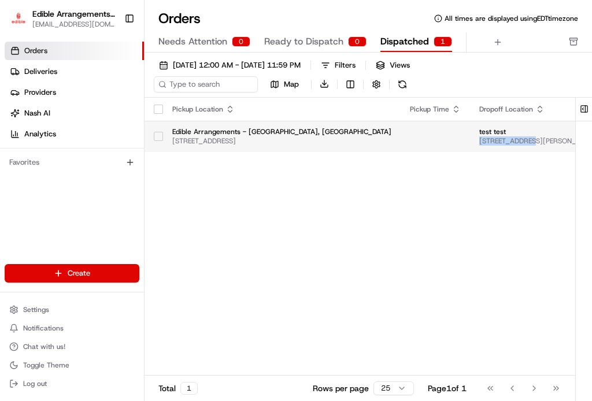
drag, startPoint x: 549, startPoint y: 132, endPoint x: 489, endPoint y: 141, distance: 60.8
click at [489, 141] on div "test test [STREET_ADDRESS][PERSON_NAME]" at bounding box center [538, 136] width 119 height 19
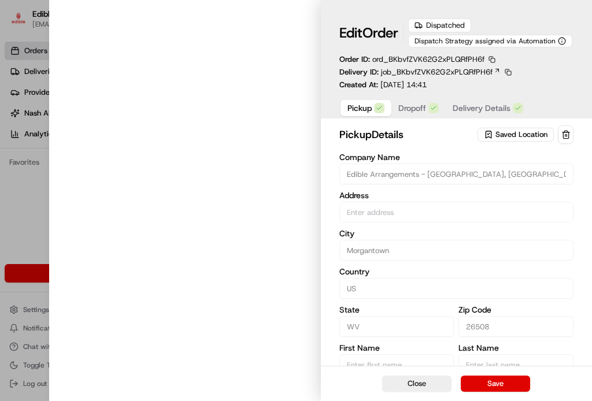
type input "[STREET_ADDRESS]"
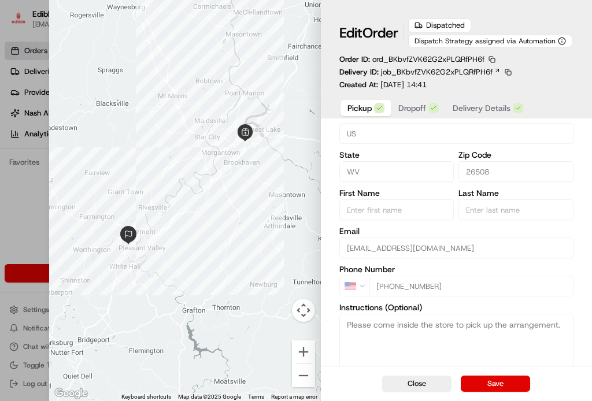
scroll to position [213, 0]
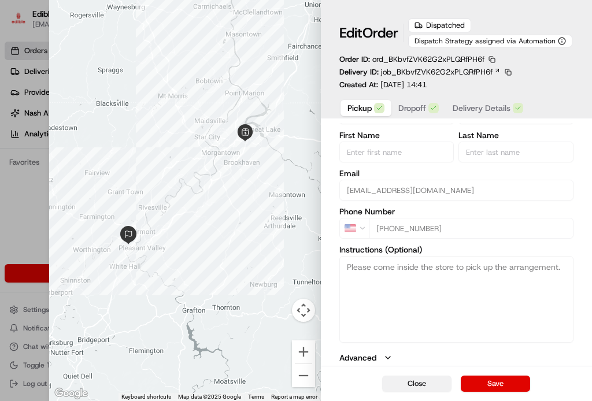
click at [419, 379] on button "Close" at bounding box center [416, 384] width 69 height 16
type input "+1"
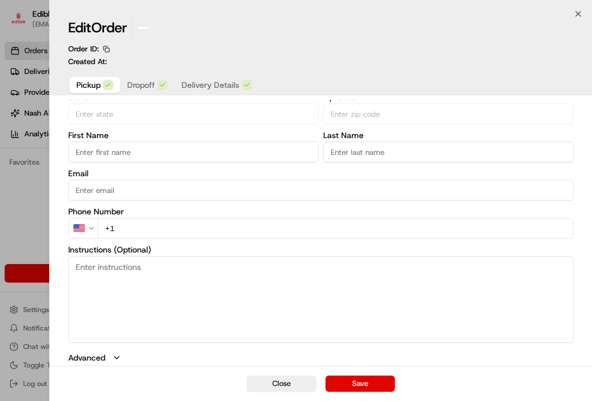
scroll to position [187, 0]
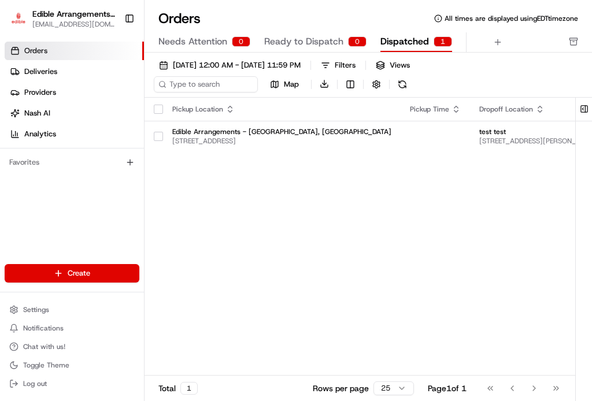
click at [190, 36] on span "Needs Attention" at bounding box center [192, 42] width 69 height 14
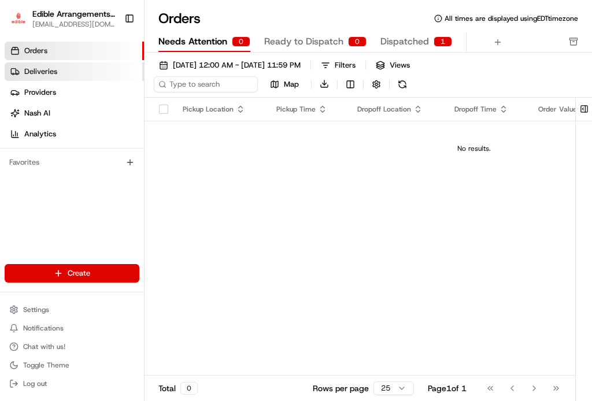
click at [82, 69] on link "Deliveries" at bounding box center [74, 71] width 139 height 19
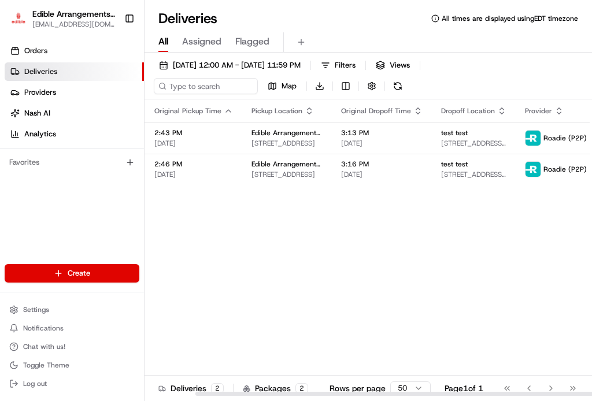
scroll to position [0, 89]
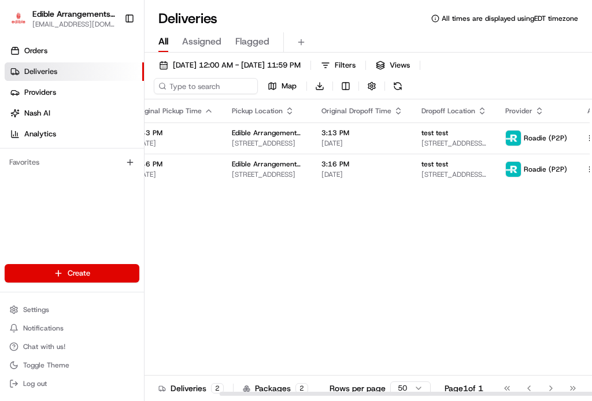
drag, startPoint x: 416, startPoint y: 394, endPoint x: 525, endPoint y: 372, distance: 111.0
click at [525, 392] on div at bounding box center [443, 394] width 446 height 4
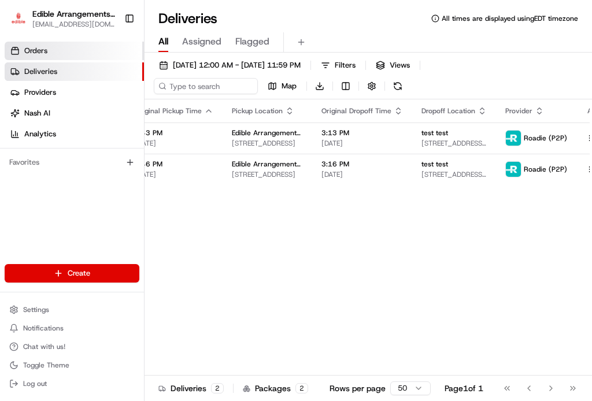
click at [71, 51] on link "Orders" at bounding box center [74, 51] width 139 height 19
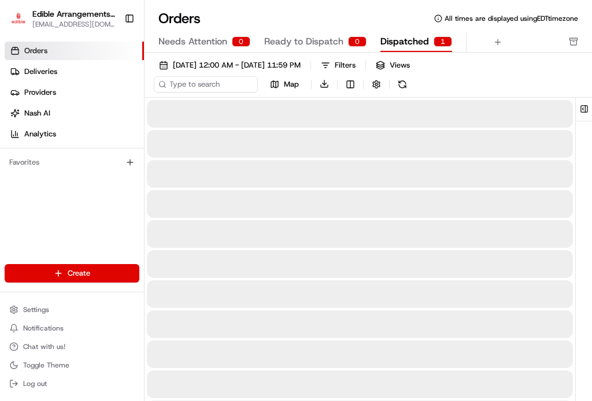
click at [421, 42] on span "Dispatched" at bounding box center [404, 42] width 49 height 14
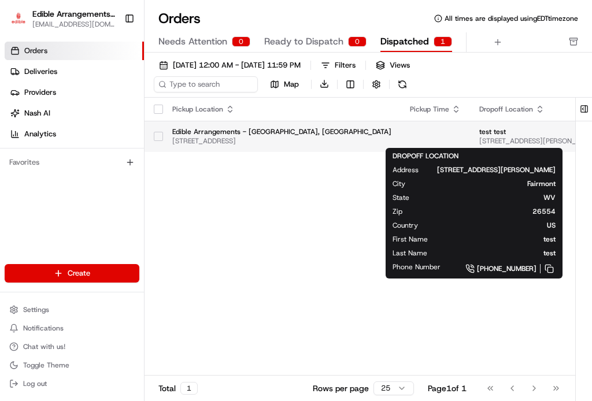
click at [501, 131] on span "test test" at bounding box center [538, 131] width 119 height 9
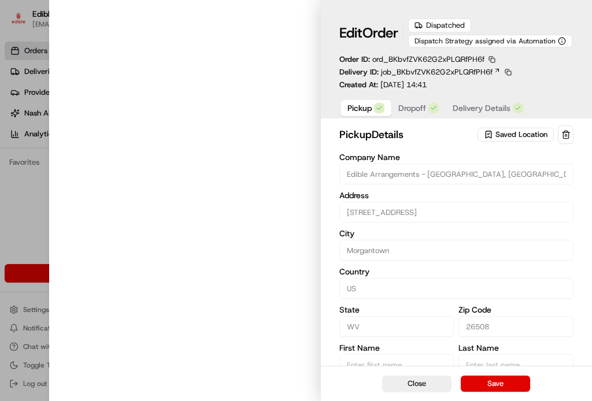
type input "[STREET_ADDRESS]"
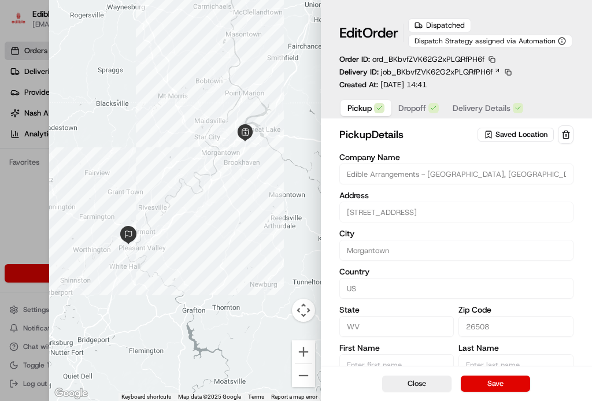
click at [420, 111] on span "Dropoff" at bounding box center [412, 108] width 28 height 12
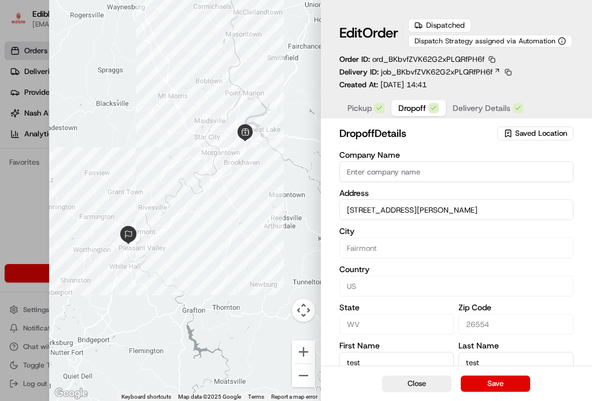
click at [469, 104] on span "Delivery Details" at bounding box center [482, 108] width 58 height 12
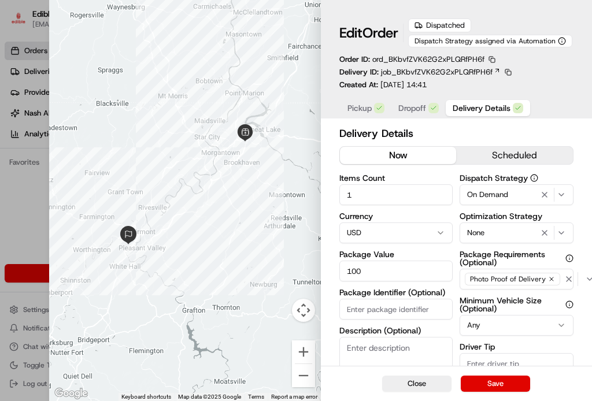
click at [442, 24] on div "Dispatched" at bounding box center [439, 26] width 63 height 14
click at [363, 107] on span "Pickup" at bounding box center [359, 108] width 24 height 12
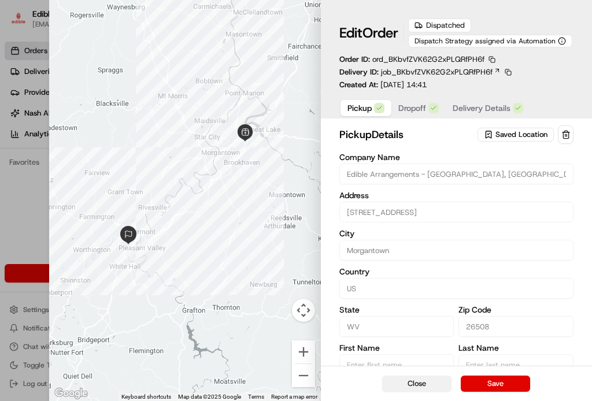
click at [416, 382] on button "Close" at bounding box center [416, 384] width 69 height 16
type input "+1"
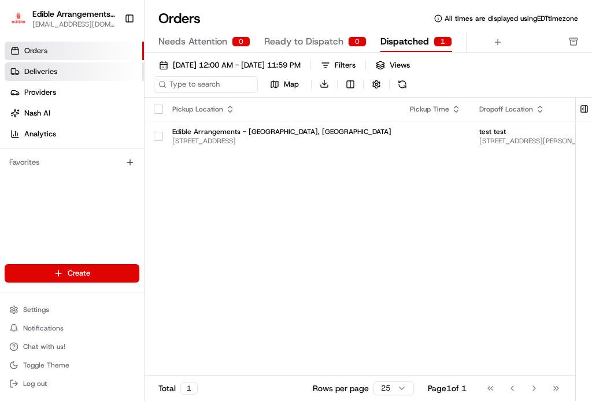
click at [66, 72] on link "Deliveries" at bounding box center [74, 71] width 139 height 19
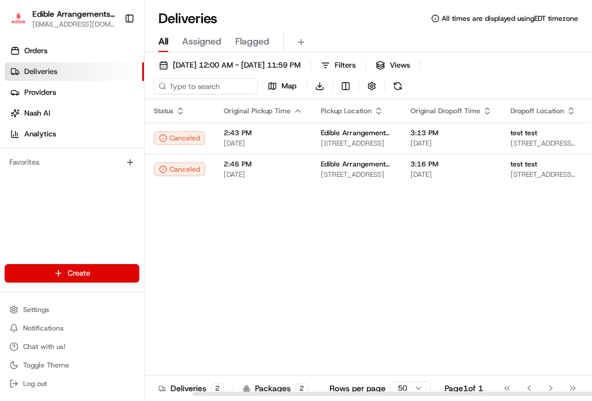
scroll to position [0, 89]
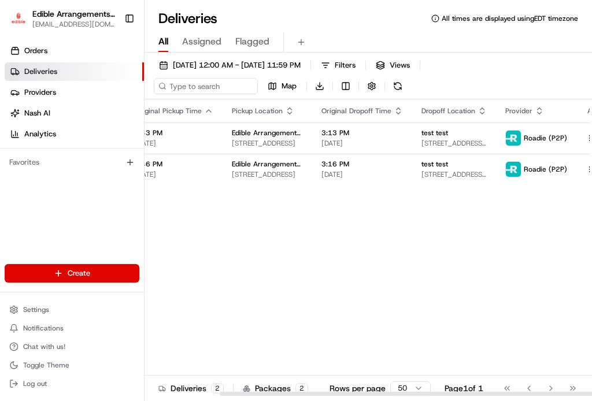
drag, startPoint x: 320, startPoint y: 396, endPoint x: 486, endPoint y: 381, distance: 166.0
click at [486, 391] on div at bounding box center [369, 394] width 448 height 6
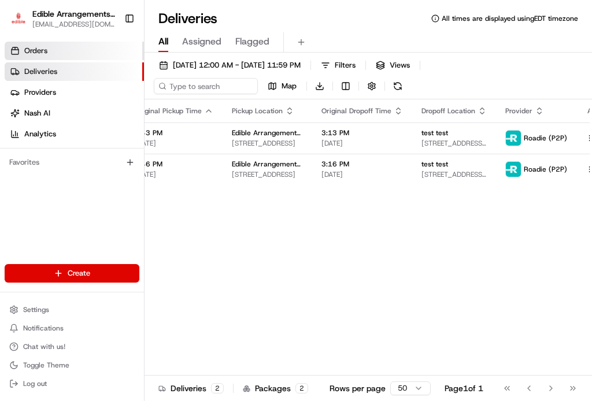
click at [106, 56] on link "Orders" at bounding box center [74, 51] width 139 height 19
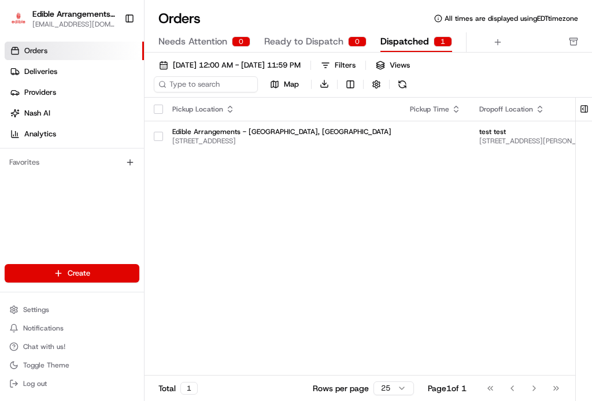
click at [388, 43] on span "Dispatched" at bounding box center [404, 42] width 49 height 14
click at [447, 42] on div "1" at bounding box center [443, 41] width 19 height 10
click at [580, 112] on button at bounding box center [584, 109] width 19 height 23
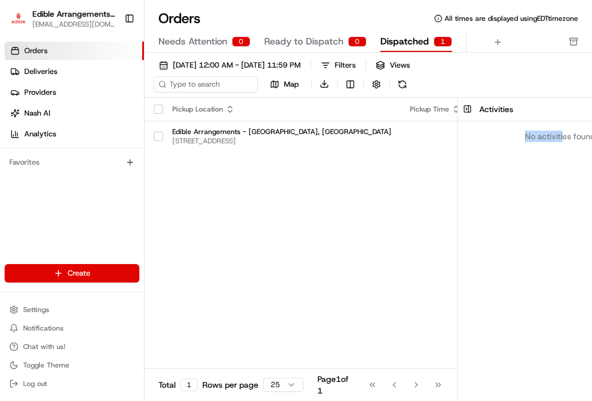
drag, startPoint x: 550, startPoint y: 142, endPoint x: 500, endPoint y: 149, distance: 50.8
click at [500, 149] on div "No activities found" at bounding box center [560, 136] width 204 height 30
click at [500, 139] on div "No activities found" at bounding box center [560, 136] width 204 height 30
click at [458, 112] on button at bounding box center [467, 109] width 19 height 23
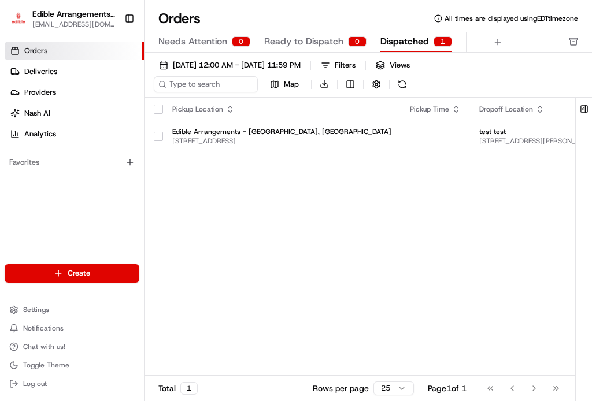
click at [445, 43] on div "1" at bounding box center [443, 41] width 19 height 10
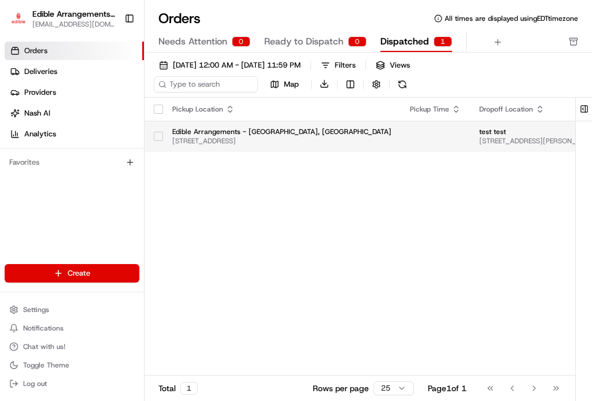
click at [154, 139] on button "button" at bounding box center [158, 136] width 9 height 9
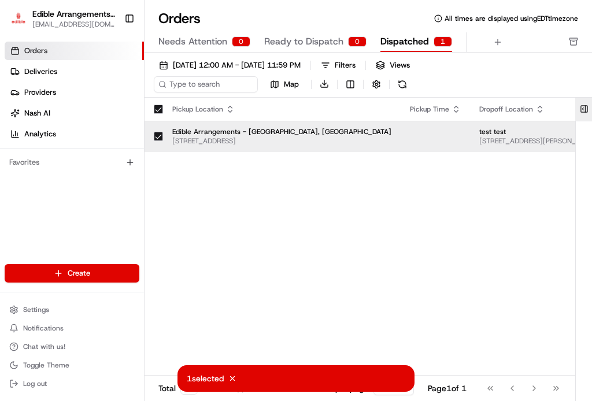
click at [579, 110] on button at bounding box center [584, 109] width 19 height 23
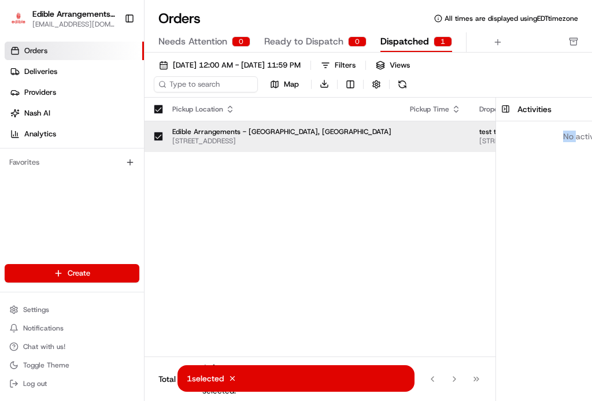
drag, startPoint x: 564, startPoint y: 139, endPoint x: 506, endPoint y: 149, distance: 58.6
click at [506, 149] on div "No activities found" at bounding box center [598, 136] width 204 height 30
click at [496, 109] on button at bounding box center [505, 109] width 19 height 23
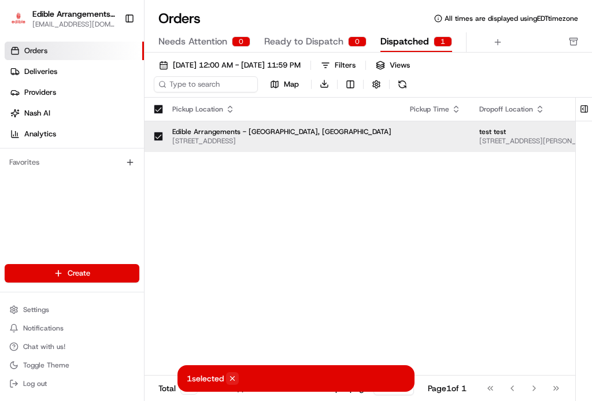
click at [234, 379] on icon at bounding box center [232, 379] width 8 height 8
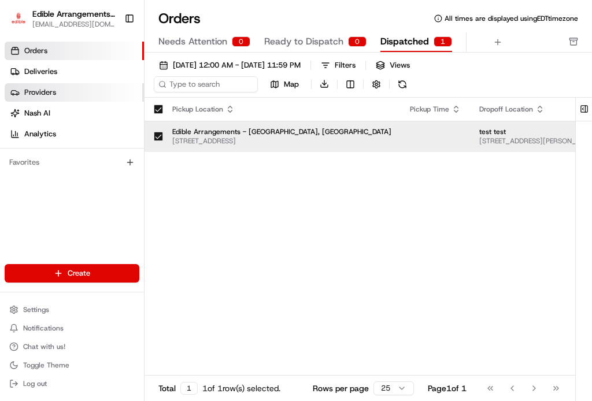
click at [54, 93] on span "Providers" at bounding box center [40, 92] width 32 height 10
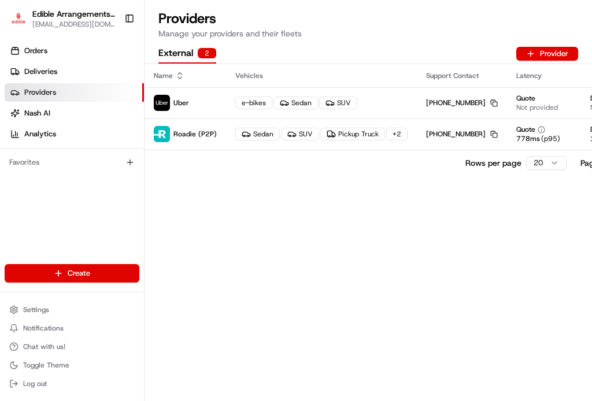
drag, startPoint x: 369, startPoint y: 295, endPoint x: 274, endPoint y: 243, distance: 108.7
click at [273, 246] on div "Name Vehicles Support Contact Latency Status Uber e-bikes Sedan SUV [PHONE_NUMB…" at bounding box center [369, 232] width 448 height 337
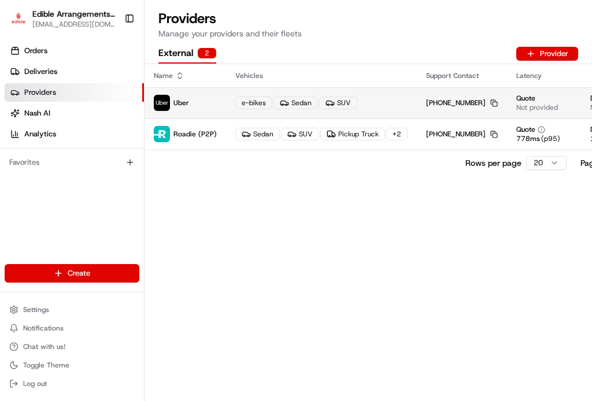
drag, startPoint x: 401, startPoint y: 99, endPoint x: 353, endPoint y: 98, distance: 48.6
click at [353, 98] on div "e-bikes Sedan SUV" at bounding box center [321, 103] width 172 height 13
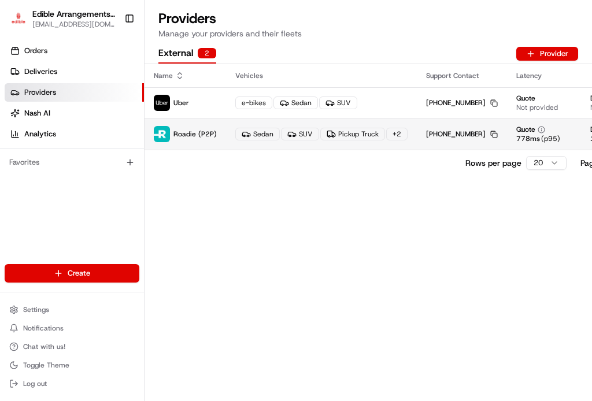
click at [208, 133] on span "Roadie (P2P)" at bounding box center [194, 134] width 43 height 9
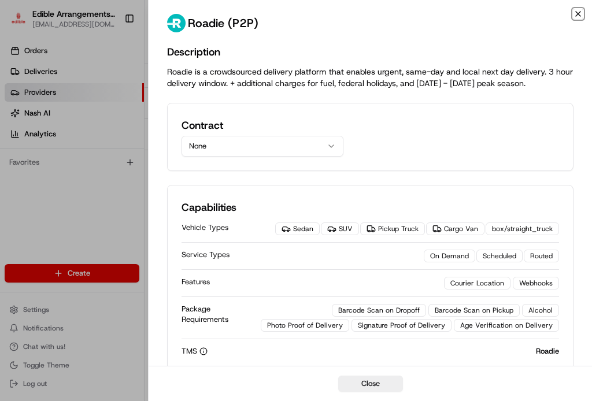
click at [576, 12] on icon "button" at bounding box center [578, 13] width 9 height 9
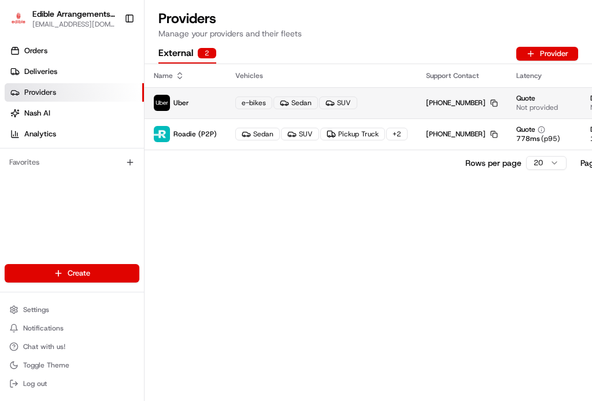
click at [371, 103] on div "e-bikes Sedan SUV" at bounding box center [321, 103] width 172 height 13
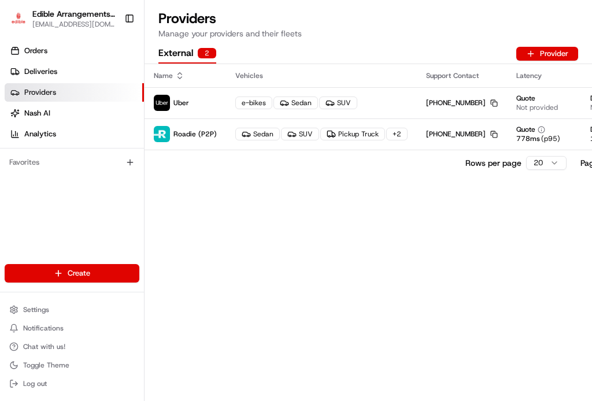
click at [202, 51] on div "2" at bounding box center [207, 53] width 19 height 10
click at [49, 66] on link "Deliveries" at bounding box center [74, 71] width 139 height 19
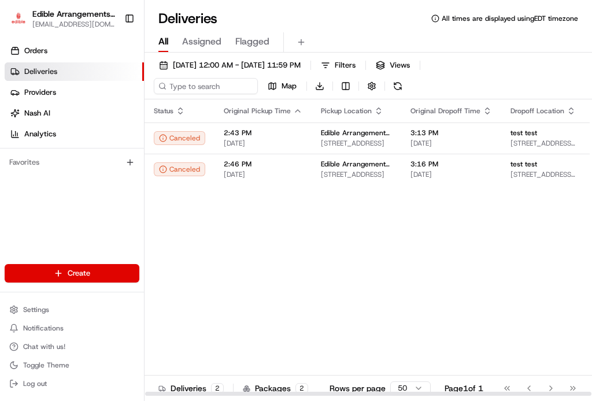
drag, startPoint x: 367, startPoint y: 394, endPoint x: 193, endPoint y: 290, distance: 203.1
click at [193, 392] on div at bounding box center [368, 394] width 446 height 4
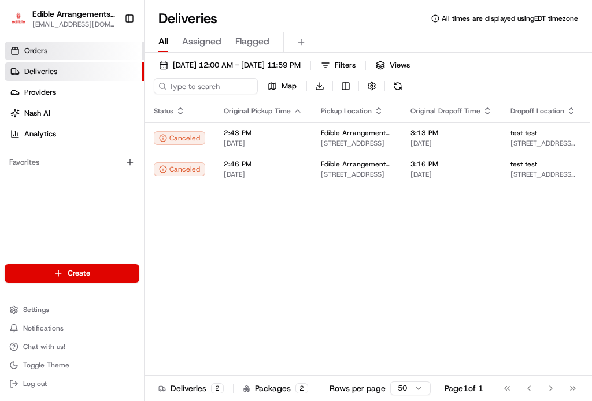
click at [86, 53] on link "Orders" at bounding box center [74, 51] width 139 height 19
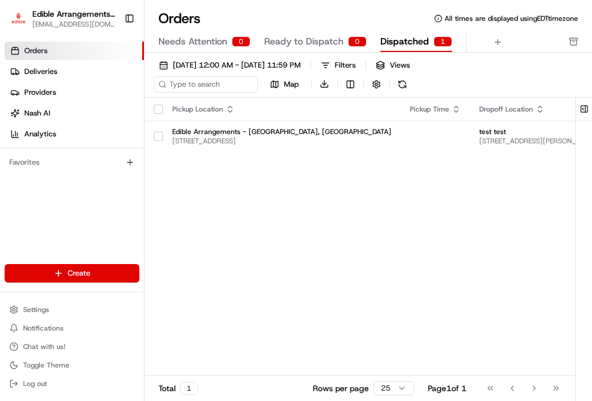
click at [400, 39] on span "Dispatched" at bounding box center [404, 42] width 49 height 14
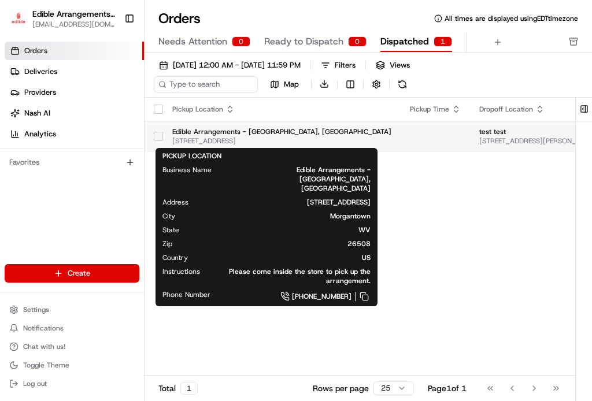
click at [298, 139] on span "[STREET_ADDRESS]" at bounding box center [281, 140] width 219 height 9
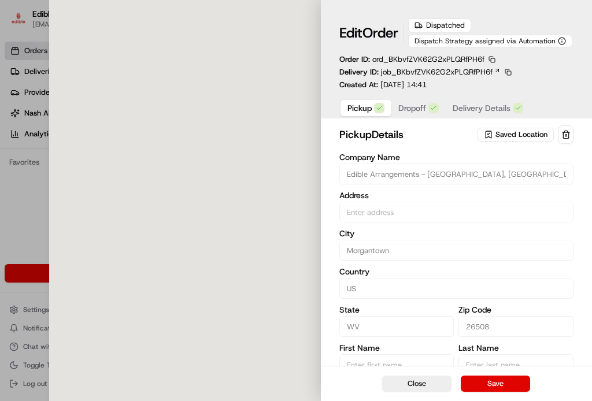
type input "[STREET_ADDRESS]"
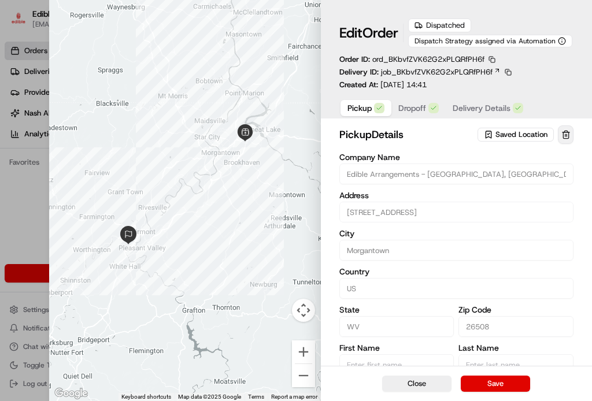
click at [565, 133] on button at bounding box center [566, 134] width 16 height 19
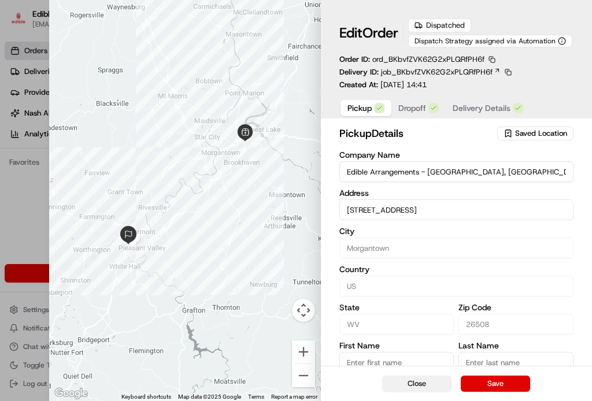
click at [424, 383] on button "Close" at bounding box center [416, 384] width 69 height 16
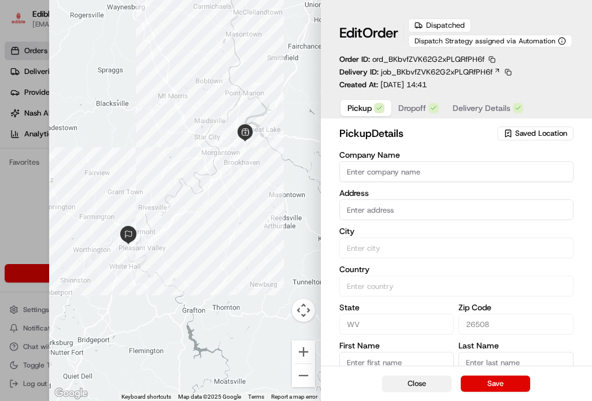
type input "+1"
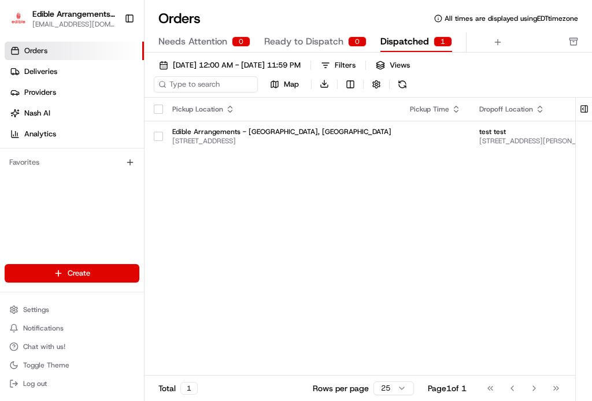
click at [433, 42] on button "Dispatched 1" at bounding box center [416, 42] width 72 height 20
click at [209, 40] on span "Needs Attention" at bounding box center [192, 42] width 69 height 14
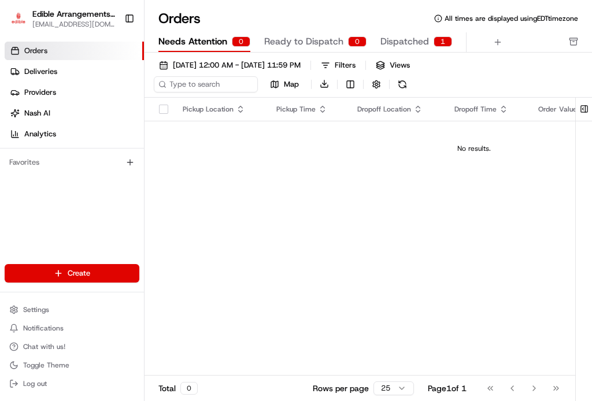
click at [303, 41] on span "Ready to Dispatch" at bounding box center [303, 42] width 79 height 14
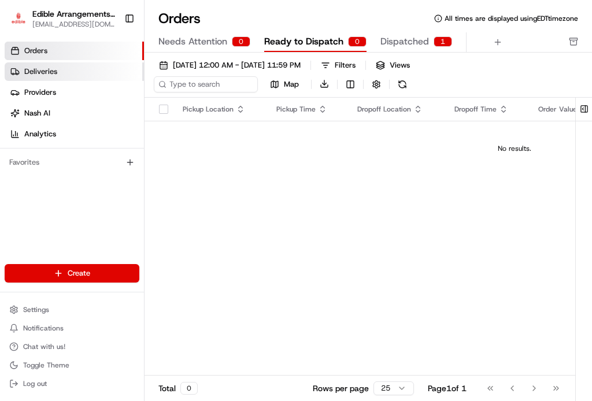
click at [75, 71] on link "Deliveries" at bounding box center [74, 71] width 139 height 19
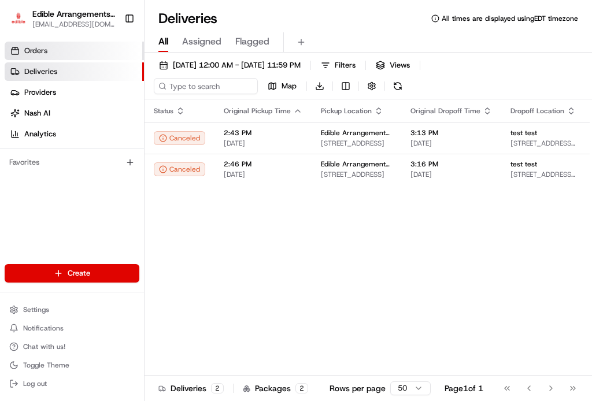
click at [31, 53] on span "Orders" at bounding box center [35, 51] width 23 height 10
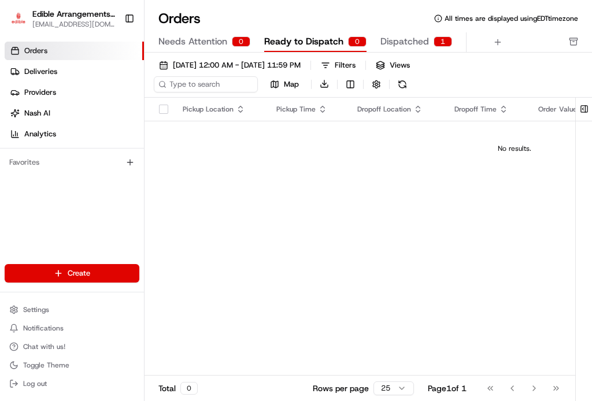
click at [419, 46] on span "Dispatched" at bounding box center [404, 42] width 49 height 14
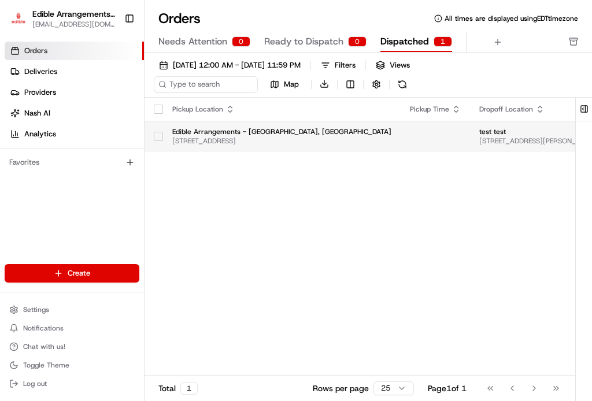
click at [154, 136] on button "button" at bounding box center [158, 136] width 9 height 9
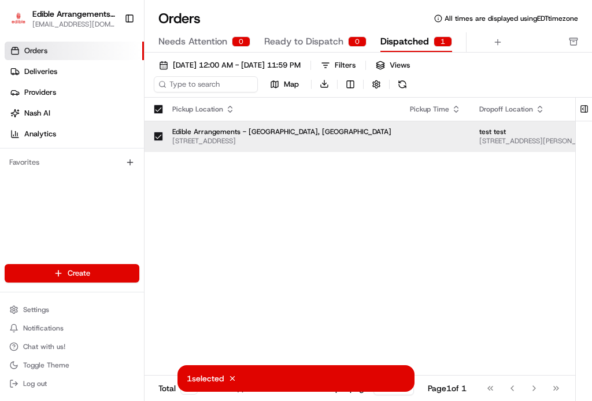
click at [207, 383] on p "1 selected" at bounding box center [205, 379] width 37 height 12
click at [231, 378] on icon at bounding box center [232, 379] width 8 height 8
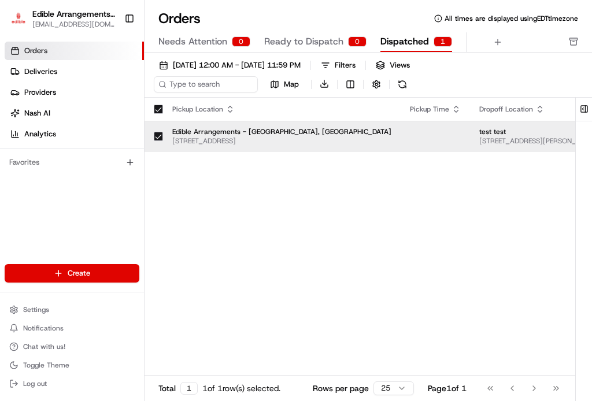
click at [316, 211] on div "Pickup Location Pickup Time Dropoff Location Dropoff Time Order Value Order Det…" at bounding box center [543, 246] width 797 height 297
click at [160, 138] on button "button" at bounding box center [158, 136] width 9 height 9
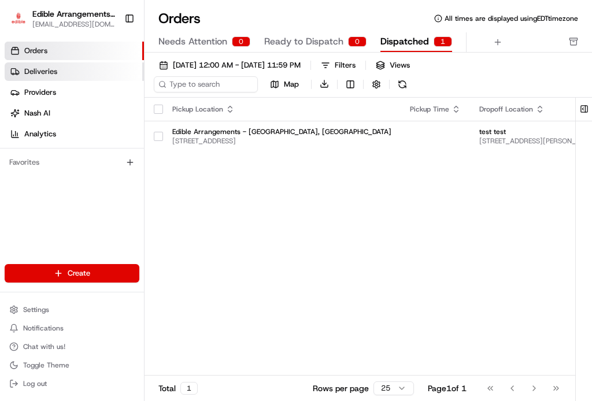
click at [79, 67] on link "Deliveries" at bounding box center [74, 71] width 139 height 19
